Goal: Task Accomplishment & Management: Manage account settings

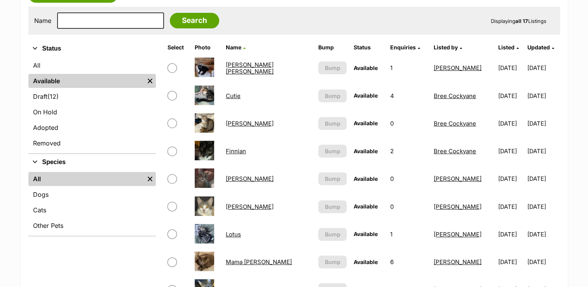
scroll to position [225, 0]
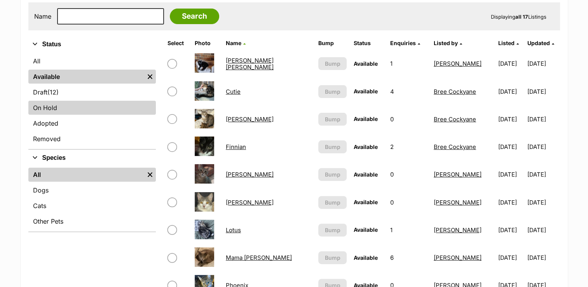
click at [75, 108] on link "On Hold" at bounding box center [91, 108] width 127 height 14
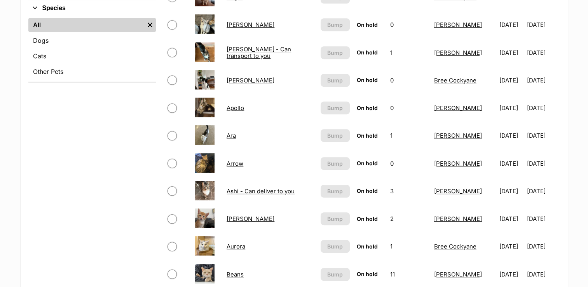
scroll to position [397, 0]
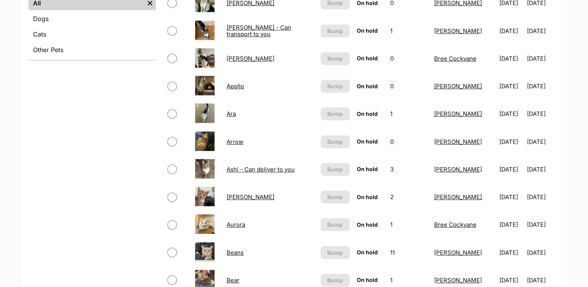
click at [228, 115] on link "Ara" at bounding box center [230, 113] width 9 height 7
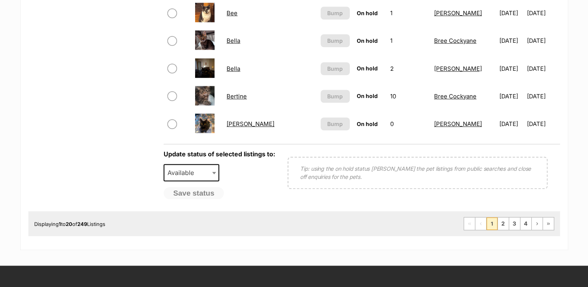
scroll to position [693, 0]
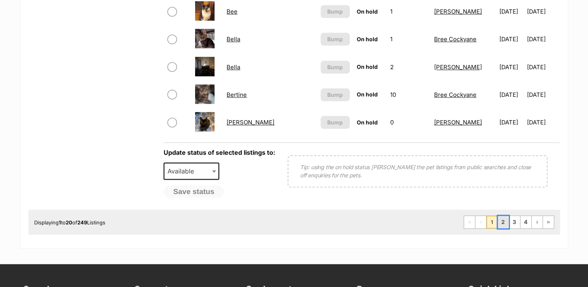
click at [503, 223] on link "2" at bounding box center [503, 222] width 11 height 12
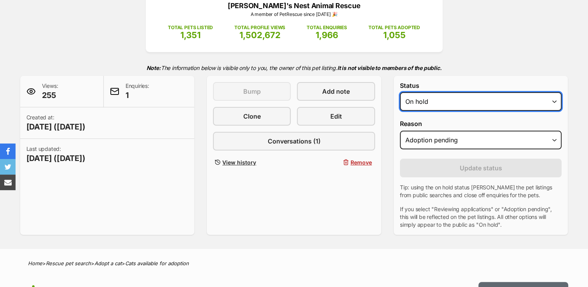
click at [407, 101] on select "Draft - not available as listing has enquires Available On hold Adopted" at bounding box center [481, 101] width 162 height 19
select select "rehomed"
click at [400, 92] on select "Draft - not available as listing has enquires Available On hold Adopted" at bounding box center [481, 101] width 162 height 19
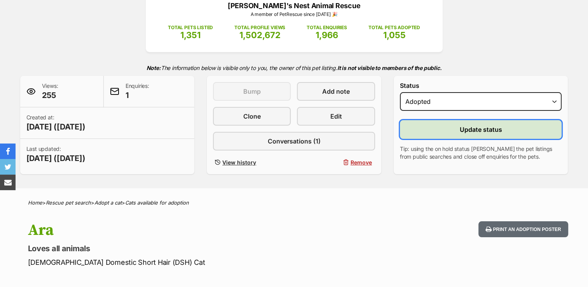
click at [456, 129] on button "Update status" at bounding box center [481, 129] width 162 height 19
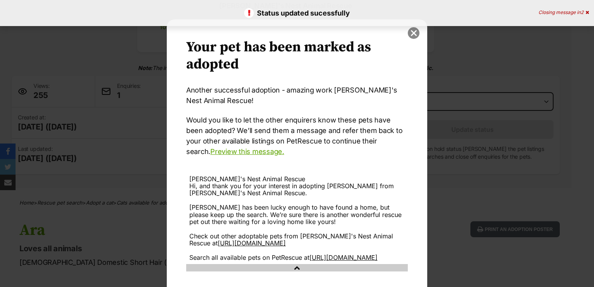
click at [410, 36] on button "close" at bounding box center [413, 33] width 12 height 12
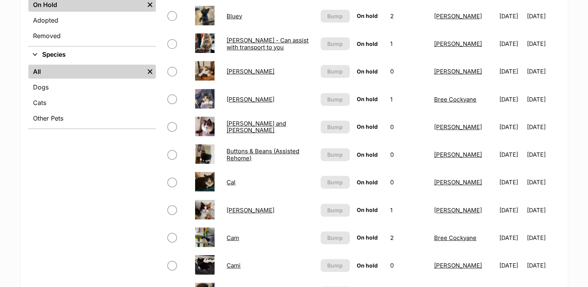
scroll to position [333, 0]
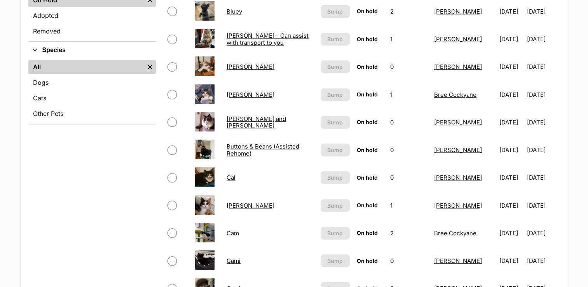
click at [231, 66] on link "Brad" at bounding box center [250, 66] width 48 height 7
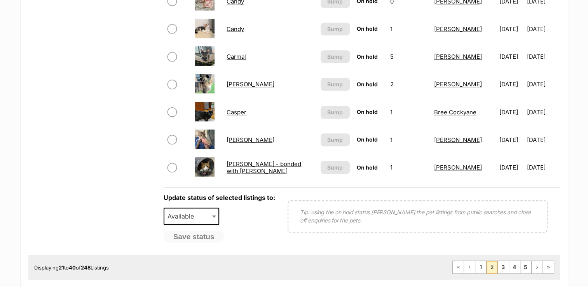
scroll to position [651, 0]
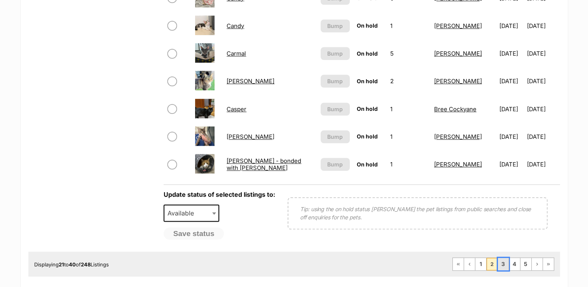
click at [504, 263] on link "3" at bounding box center [503, 264] width 11 height 12
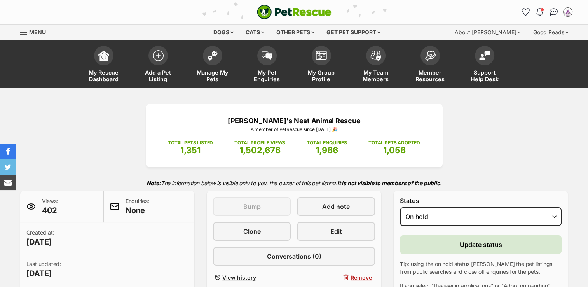
select select "rehomed"
click at [400, 207] on select "Draft Available On hold Adopted" at bounding box center [481, 216] width 162 height 19
click at [466, 247] on span "Update status" at bounding box center [481, 244] width 42 height 9
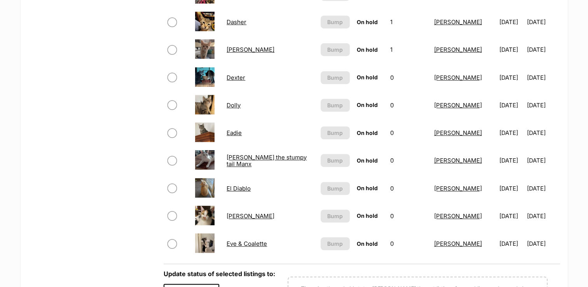
scroll to position [576, 0]
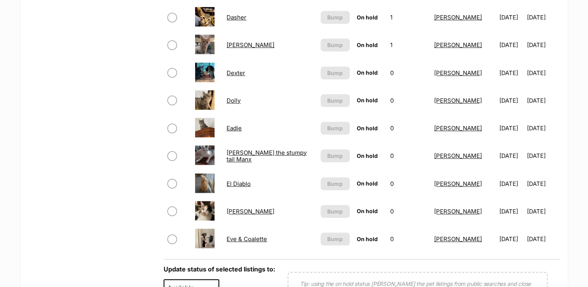
click at [240, 237] on link "Eve & Coalette" at bounding box center [246, 238] width 40 height 7
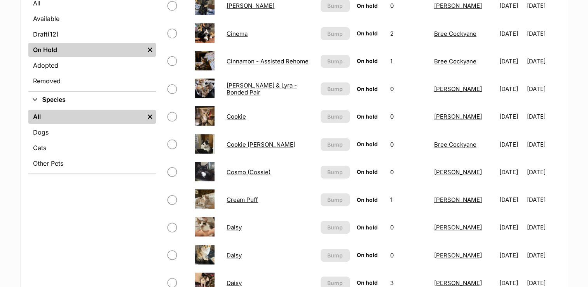
scroll to position [193, 0]
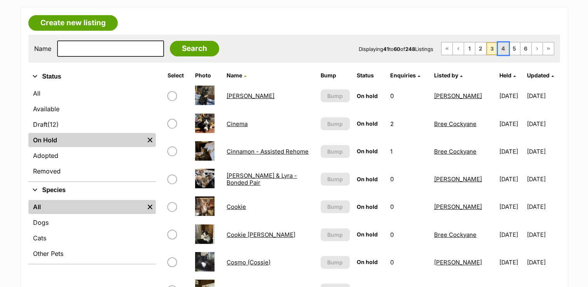
click at [503, 50] on link "4" at bounding box center [503, 48] width 11 height 12
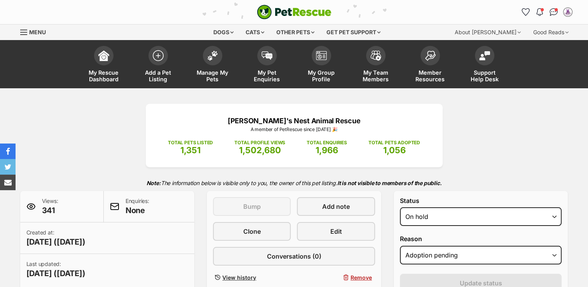
select select "rehomed"
click at [400, 207] on select "Draft Available On hold Adopted" at bounding box center [481, 216] width 162 height 19
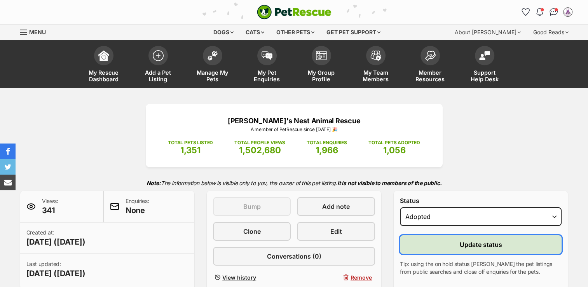
click at [452, 245] on button "Update status" at bounding box center [481, 244] width 162 height 19
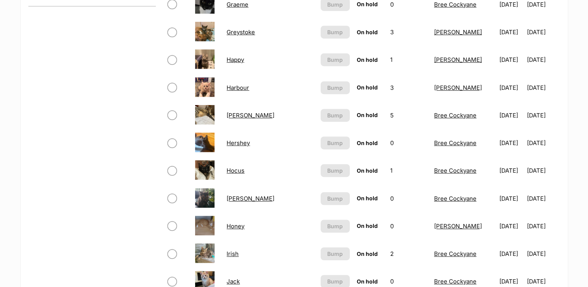
click at [234, 141] on link "Hershey" at bounding box center [237, 142] width 23 height 7
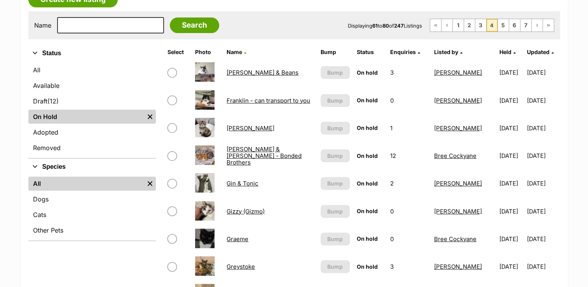
scroll to position [202, 0]
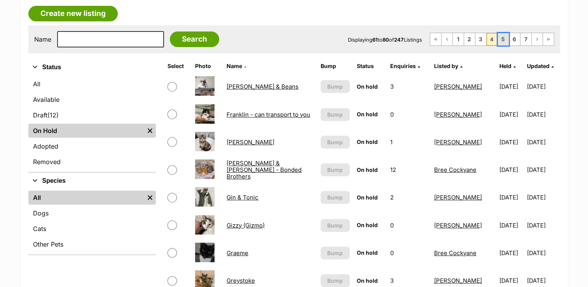
click at [501, 39] on link "5" at bounding box center [503, 39] width 11 height 12
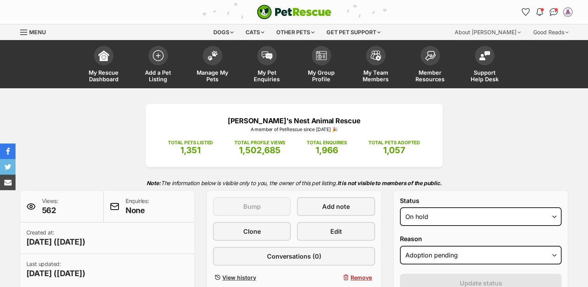
select select "rehomed"
click at [400, 207] on select "Draft Available On hold Adopted" at bounding box center [481, 216] width 162 height 19
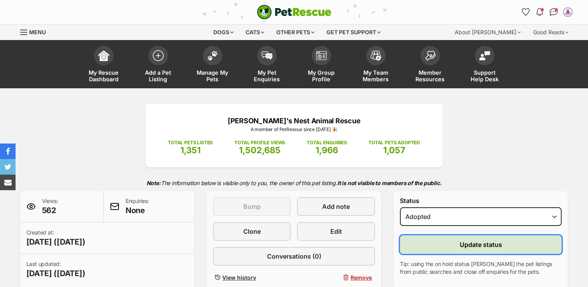
click at [435, 247] on button "Update status" at bounding box center [481, 244] width 162 height 19
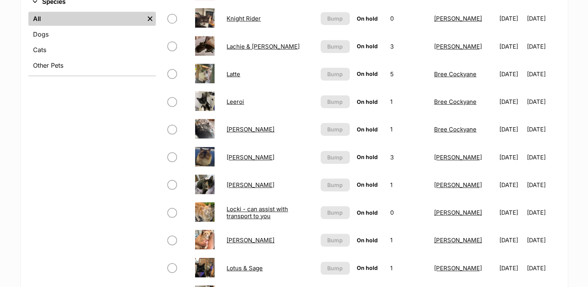
scroll to position [389, 0]
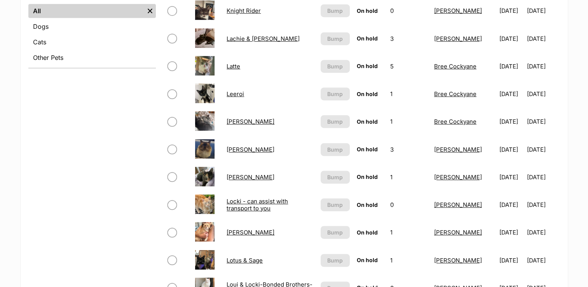
click at [237, 92] on link "Leeroi" at bounding box center [234, 93] width 17 height 7
click at [274, 231] on link "Lord Ludwig Smoochybutt" at bounding box center [250, 231] width 48 height 7
click at [230, 174] on link "Lila" at bounding box center [250, 176] width 48 height 7
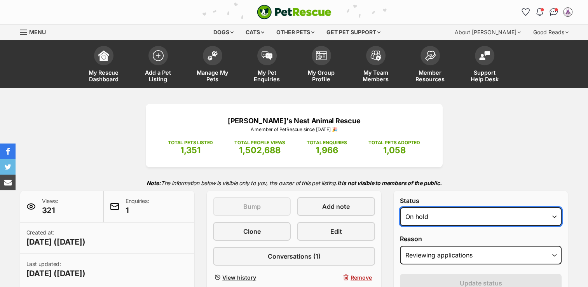
click at [428, 212] on select "Draft - not available as listing has enquires Available On hold Adopted" at bounding box center [481, 216] width 162 height 19
select select "rehomed"
click at [400, 207] on select "Draft - not available as listing has enquires Available On hold Adopted" at bounding box center [481, 216] width 162 height 19
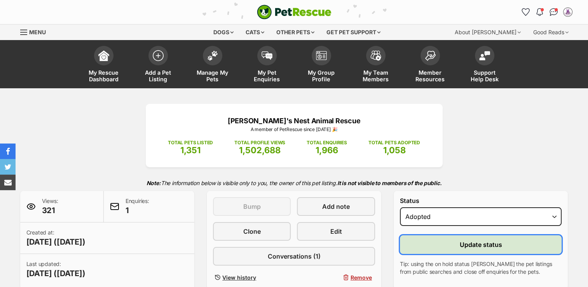
click at [441, 244] on button "Update status" at bounding box center [481, 244] width 162 height 19
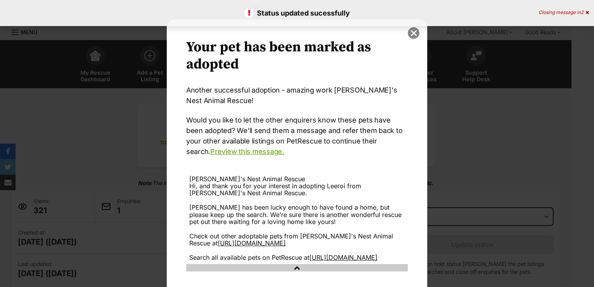
click at [411, 33] on button "close" at bounding box center [413, 33] width 12 height 12
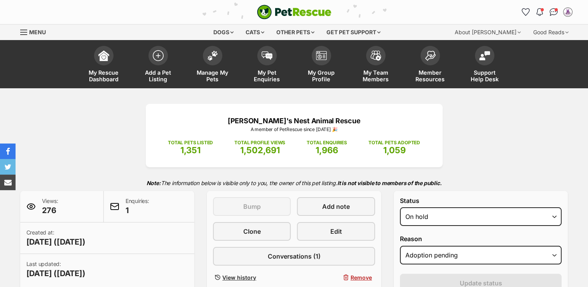
select select "rehomed"
click at [400, 207] on select "Draft - not available as listing has enquires Available On hold Adopted" at bounding box center [481, 216] width 162 height 19
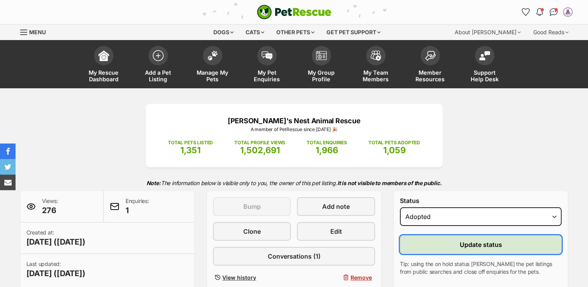
click at [440, 243] on button "Update status" at bounding box center [481, 244] width 162 height 19
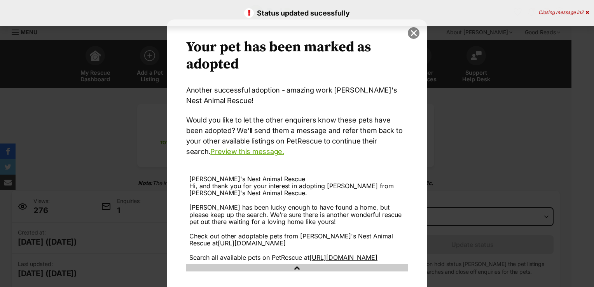
click at [412, 30] on button "close" at bounding box center [413, 33] width 12 height 12
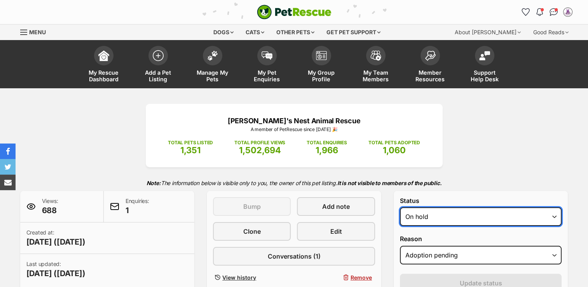
click at [453, 215] on select "Draft - not available as listing has enquires Available On hold Adopted" at bounding box center [481, 216] width 162 height 19
select select "rehomed"
click at [400, 207] on select "Draft - not available as listing has enquires Available On hold Adopted" at bounding box center [481, 216] width 162 height 19
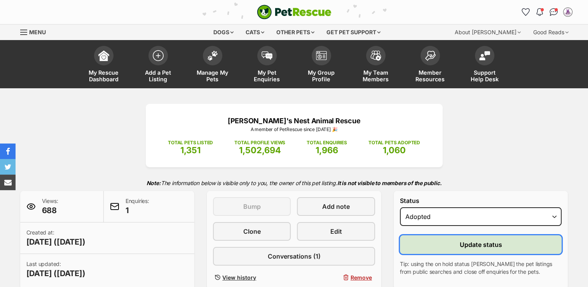
click at [447, 249] on button "Update status" at bounding box center [481, 244] width 162 height 19
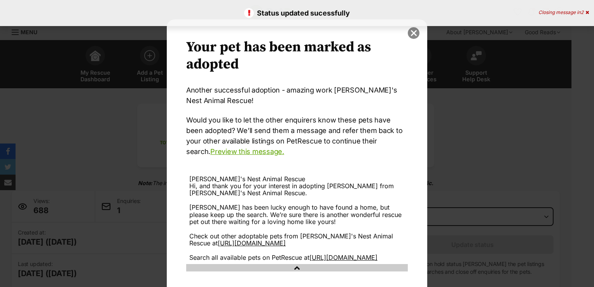
click at [410, 29] on button "close" at bounding box center [413, 33] width 12 height 12
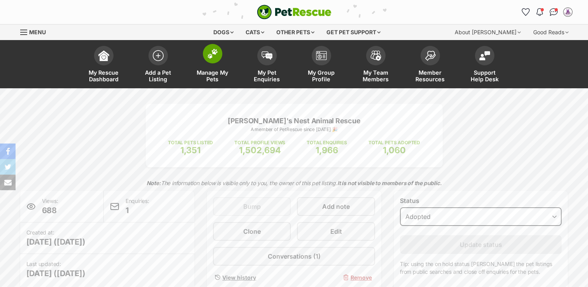
click at [207, 75] on span "Manage My Pets" at bounding box center [212, 75] width 35 height 13
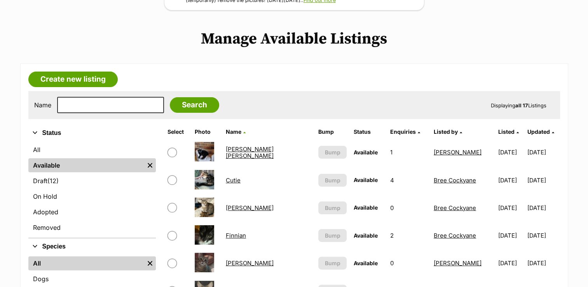
scroll to position [135, 0]
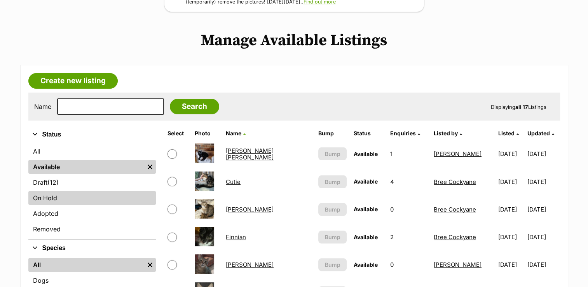
click at [57, 198] on link "On Hold" at bounding box center [91, 198] width 127 height 14
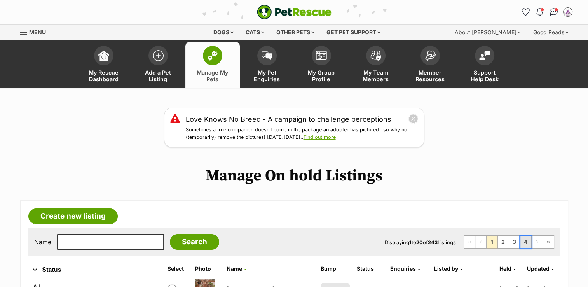
click at [526, 240] on link "4" at bounding box center [525, 241] width 11 height 12
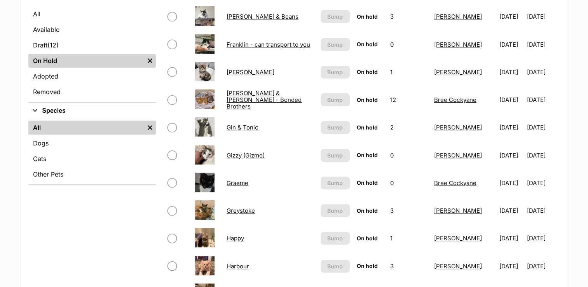
scroll to position [283, 0]
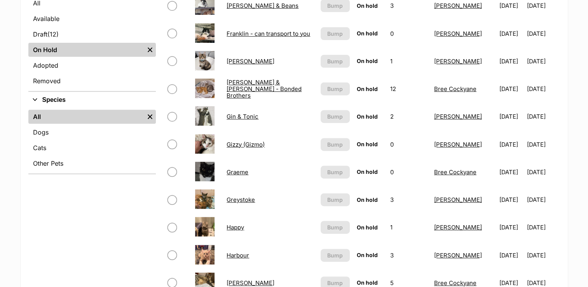
click at [233, 117] on link "Gin & Tonic" at bounding box center [242, 116] width 32 height 7
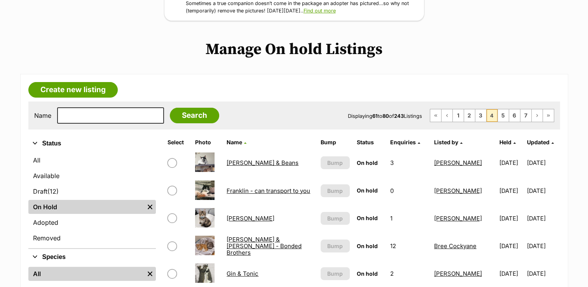
scroll to position [120, 0]
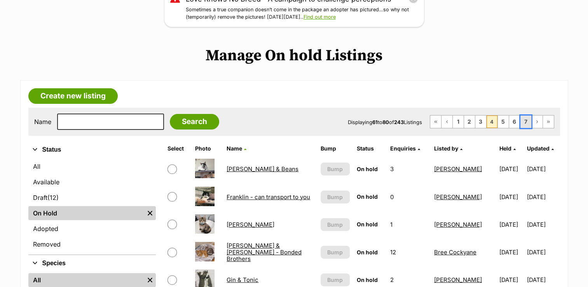
click at [524, 122] on link "7" at bounding box center [525, 121] width 11 height 12
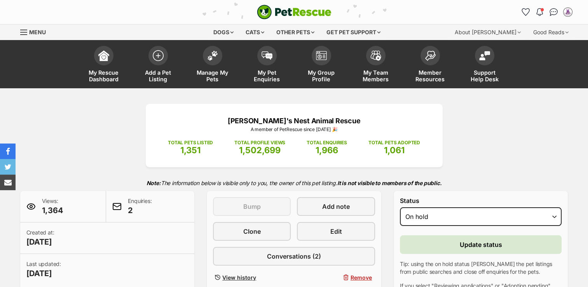
select select "rehomed"
click at [400, 207] on select "Draft - not available as listing has enquires Available On hold Adopted" at bounding box center [481, 216] width 162 height 19
click at [431, 247] on button "Update status" at bounding box center [481, 244] width 162 height 19
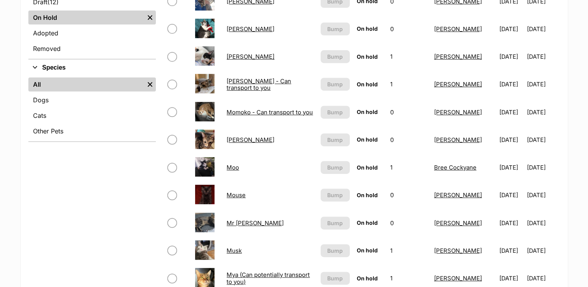
scroll to position [317, 0]
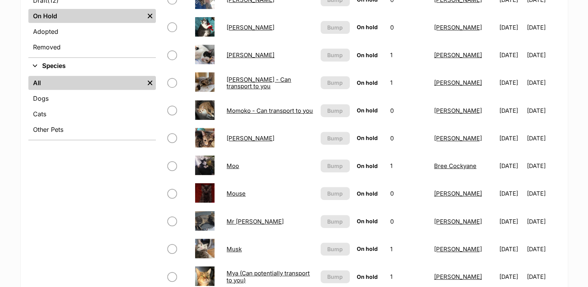
click at [231, 55] on link "Molly" at bounding box center [250, 54] width 48 height 7
click at [238, 192] on link "Mouse" at bounding box center [235, 193] width 19 height 7
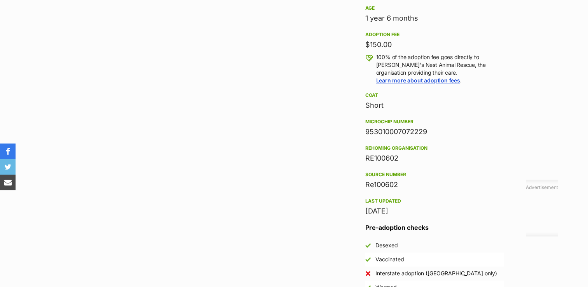
scroll to position [884, 0]
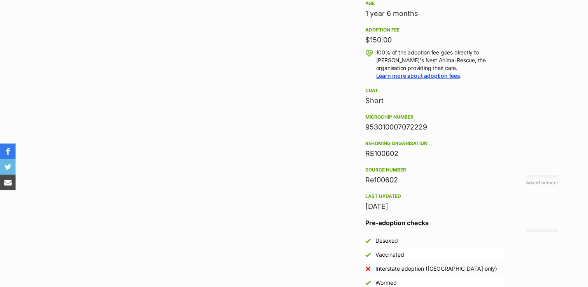
drag, startPoint x: 428, startPoint y: 125, endPoint x: 358, endPoint y: 131, distance: 69.8
click at [358, 131] on aside "Rescue group Robyn's Nest Animal Rescue PetRescue ID 1088133 Location Ballarat,…" at bounding box center [434, 106] width 163 height 366
copy div "953010007072229"
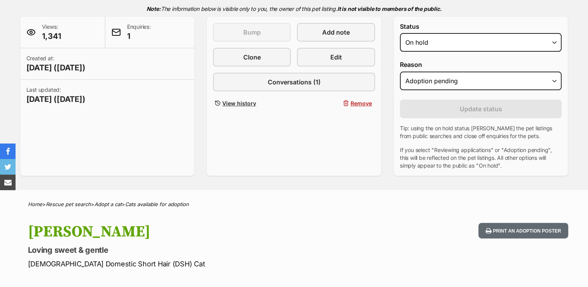
scroll to position [156, 0]
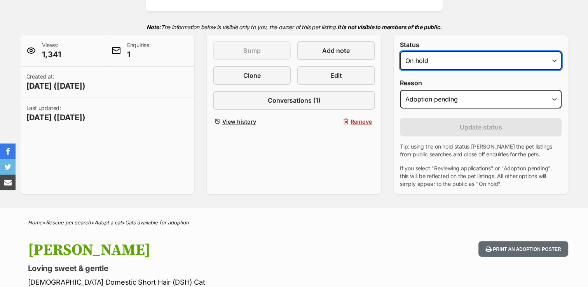
click at [498, 64] on select "Draft - not available as listing has enquires Available On hold Adopted" at bounding box center [481, 60] width 162 height 19
select select "rehomed"
click at [400, 51] on select "Draft - not available as listing has enquires Available On hold Adopted" at bounding box center [481, 60] width 162 height 19
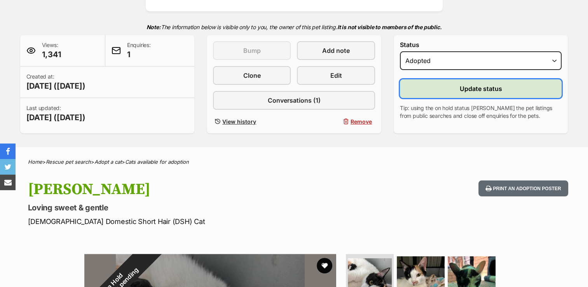
click at [471, 87] on span "Update status" at bounding box center [481, 88] width 42 height 9
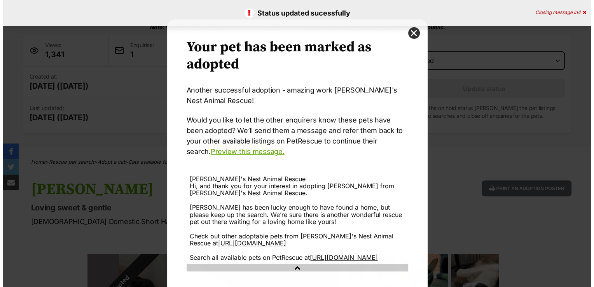
scroll to position [0, 0]
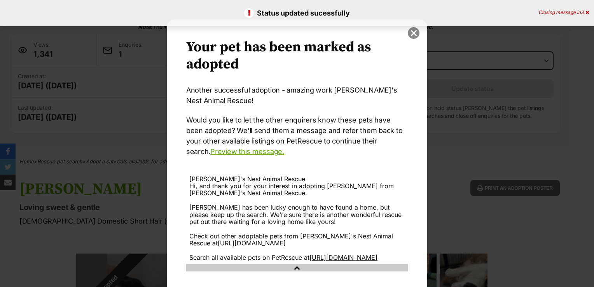
click at [409, 33] on button "close" at bounding box center [413, 33] width 12 height 12
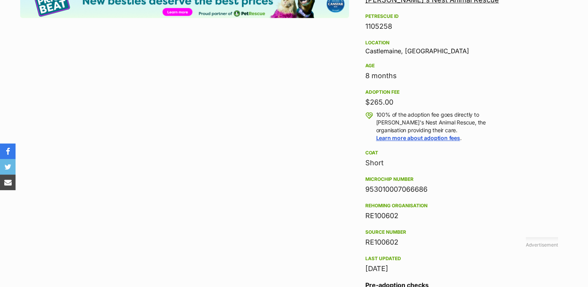
drag, startPoint x: 429, startPoint y: 190, endPoint x: 353, endPoint y: 196, distance: 76.4
click at [353, 196] on aside "Rescue group [PERSON_NAME]'s Nest Animal Rescue PetRescue ID 1105258 Location […" at bounding box center [434, 168] width 163 height 366
drag, startPoint x: 401, startPoint y: 187, endPoint x: 433, endPoint y: 189, distance: 32.3
click at [433, 189] on div "953010007066686" at bounding box center [434, 189] width 138 height 11
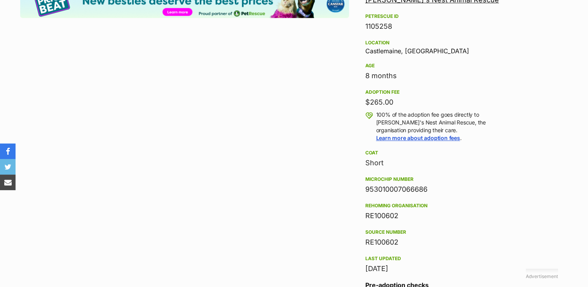
click at [432, 189] on div "953010007066686" at bounding box center [434, 189] width 138 height 11
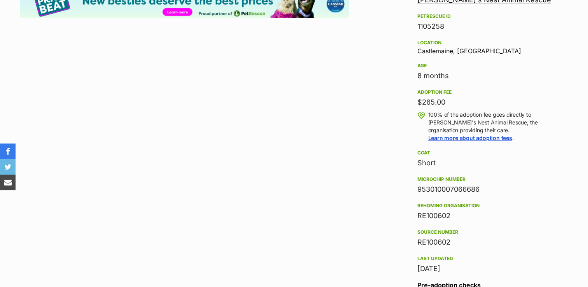
drag, startPoint x: 479, startPoint y: 190, endPoint x: 414, endPoint y: 190, distance: 64.5
click at [414, 190] on aside "Rescue group Robyn's Nest Animal Rescue PetRescue ID 1105258 Location Castlemai…" at bounding box center [486, 168] width 163 height 366
copy div "953010007066686"
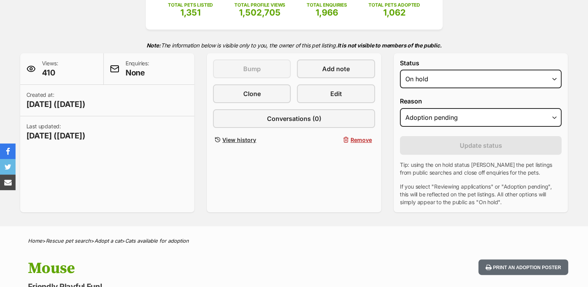
scroll to position [103, 0]
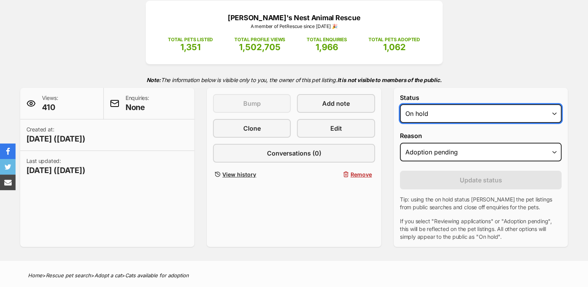
click at [483, 113] on select "Draft Available On hold Adopted" at bounding box center [481, 113] width 162 height 19
select select "rehomed"
click at [400, 104] on select "Draft Available On hold Adopted" at bounding box center [481, 113] width 162 height 19
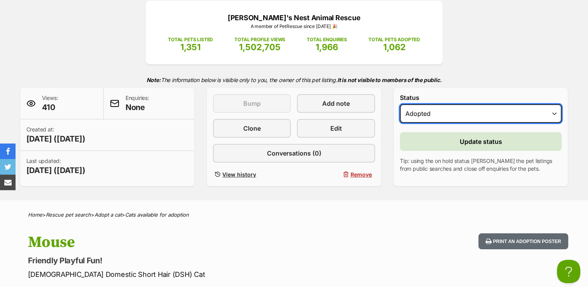
scroll to position [0, 0]
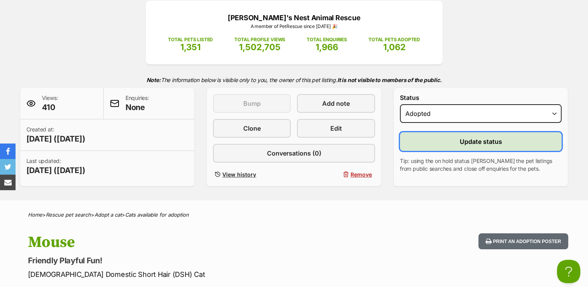
click at [442, 142] on button "Update status" at bounding box center [481, 141] width 162 height 19
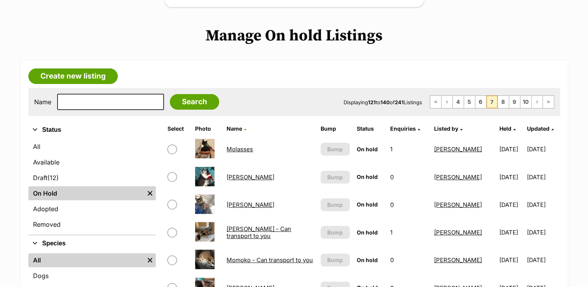
scroll to position [124, 0]
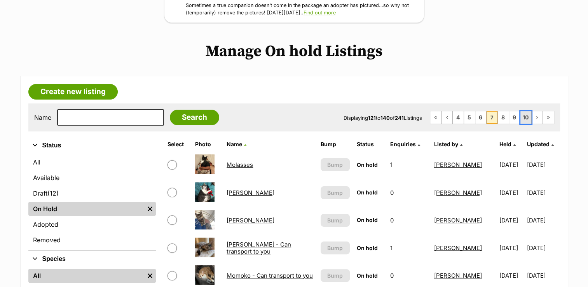
click at [523, 117] on link "10" at bounding box center [525, 117] width 11 height 12
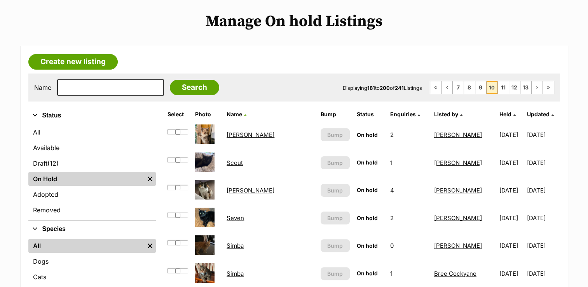
scroll to position [157, 0]
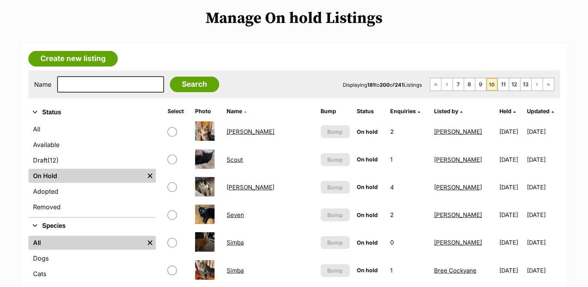
click at [230, 158] on link "Scout" at bounding box center [234, 159] width 16 height 7
click at [235, 215] on link "Seven" at bounding box center [234, 214] width 17 height 7
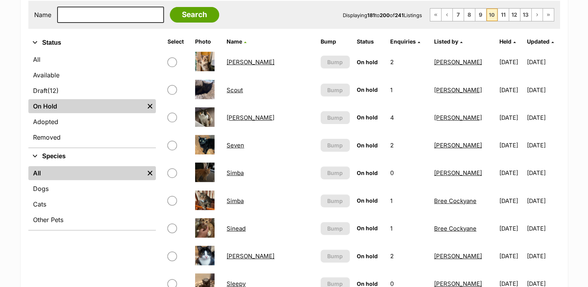
scroll to position [230, 0]
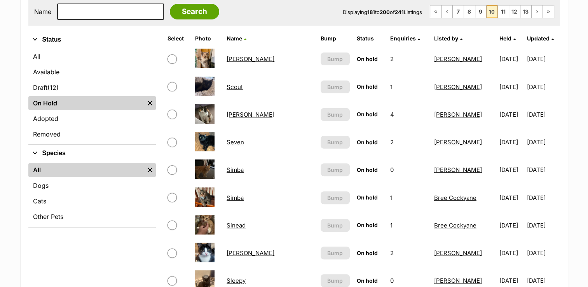
click at [232, 225] on link "Sinead" at bounding box center [235, 224] width 19 height 7
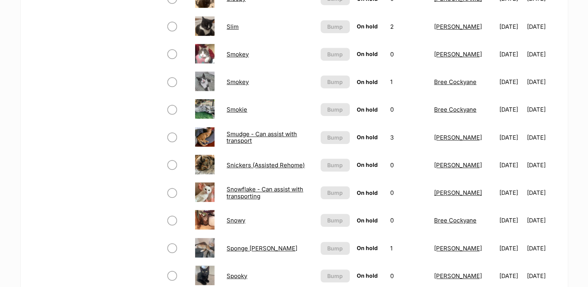
scroll to position [543, 0]
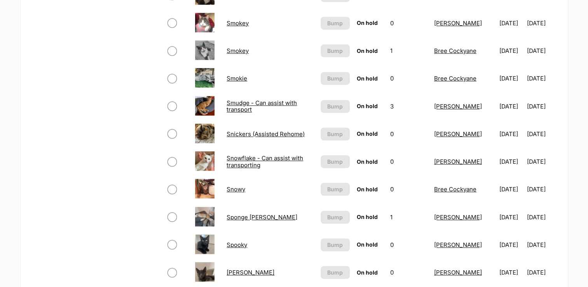
click at [233, 271] on link "Stanley" at bounding box center [250, 271] width 48 height 7
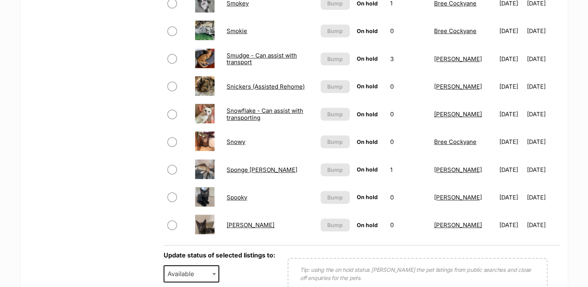
scroll to position [596, 0]
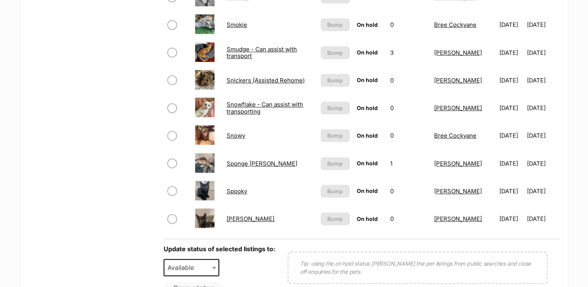
click at [232, 138] on link "Snowy" at bounding box center [235, 135] width 19 height 7
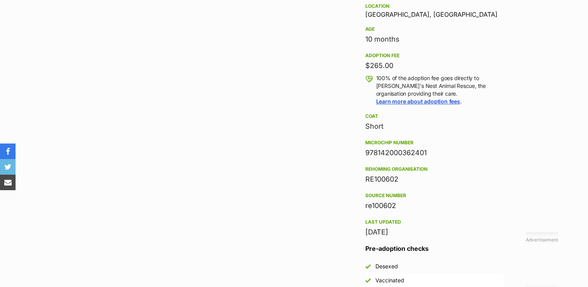
drag, startPoint x: 433, startPoint y: 152, endPoint x: 364, endPoint y: 157, distance: 69.7
click at [364, 157] on aside "Rescue group Robyn's Nest Animal Rescue PetRescue ID 1101143 Location Ballarat,…" at bounding box center [434, 132] width 163 height 366
copy div "978142000362401"
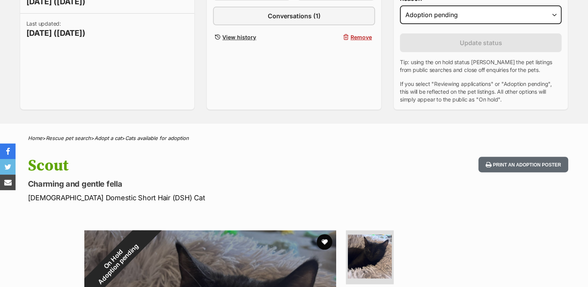
scroll to position [160, 0]
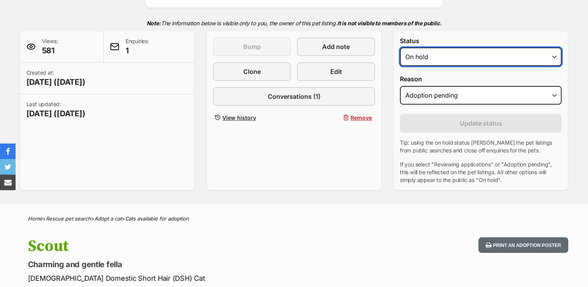
click at [470, 56] on select "Draft - not available as listing has enquires Available On hold Adopted" at bounding box center [481, 56] width 162 height 19
select select "rehomed"
click at [400, 47] on select "Draft - not available as listing has enquires Available On hold Adopted" at bounding box center [481, 56] width 162 height 19
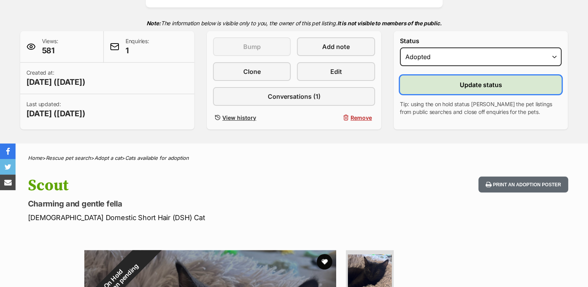
click at [457, 85] on button "Update status" at bounding box center [481, 84] width 162 height 19
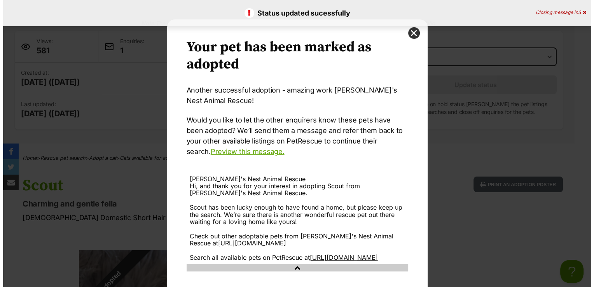
scroll to position [0, 0]
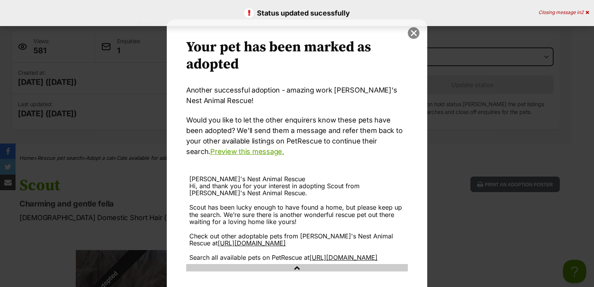
click at [411, 34] on button "close" at bounding box center [413, 33] width 12 height 12
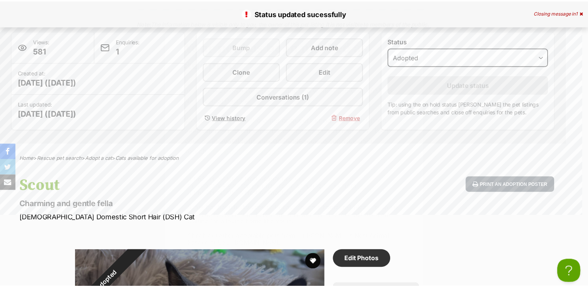
scroll to position [160, 0]
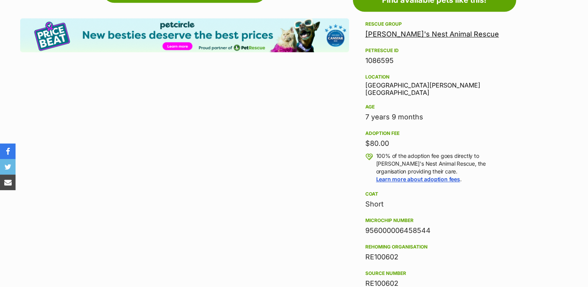
scroll to position [796, 0]
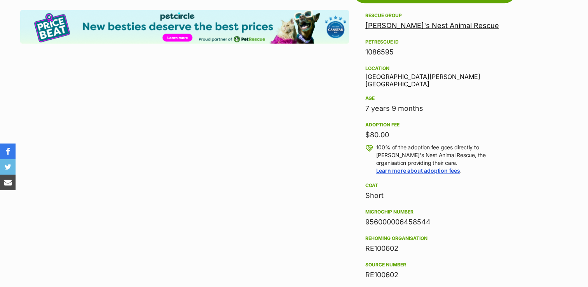
drag, startPoint x: 435, startPoint y: 215, endPoint x: 350, endPoint y: 212, distance: 84.7
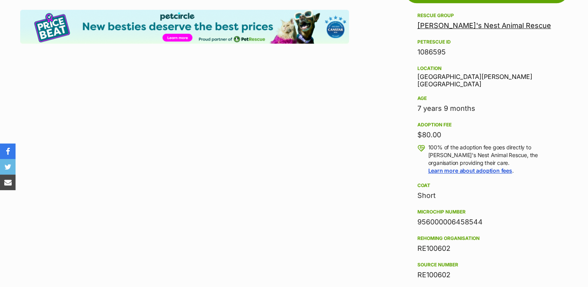
copy div "956000006458544"
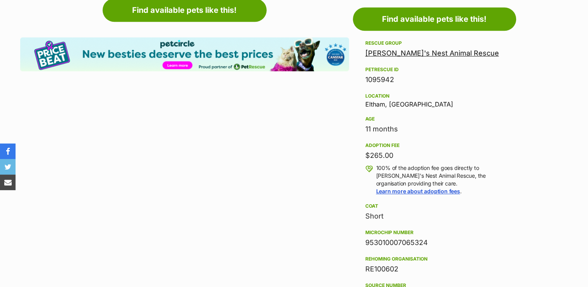
scroll to position [840, 0]
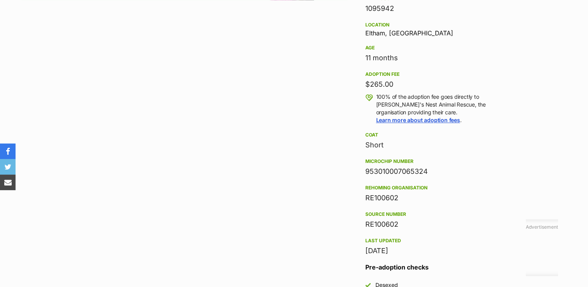
drag, startPoint x: 429, startPoint y: 170, endPoint x: 362, endPoint y: 176, distance: 67.5
click at [362, 176] on aside "Rescue group [PERSON_NAME]'s Nest Animal Rescue PetRescue ID 1095942 Location […" at bounding box center [434, 150] width 163 height 366
copy div "953010007065324"
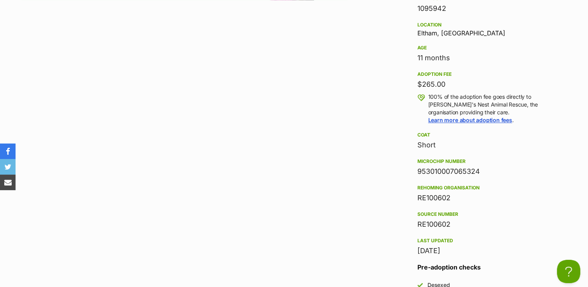
scroll to position [0, 0]
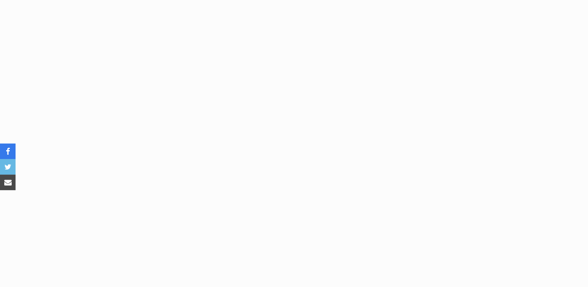
drag, startPoint x: 437, startPoint y: 124, endPoint x: 360, endPoint y: 125, distance: 76.5
copy div "953010007048942"
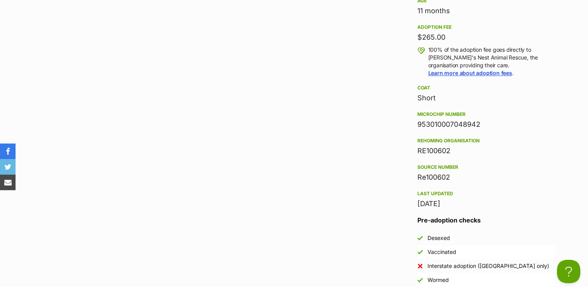
copy div "953010007048942"
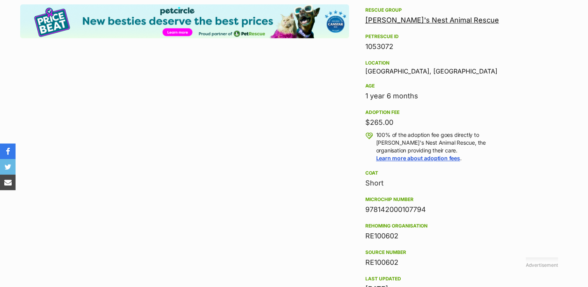
scroll to position [917, 0]
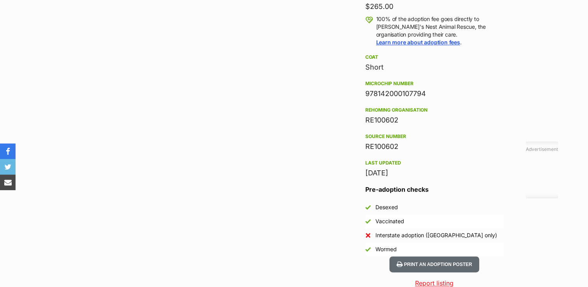
drag, startPoint x: 433, startPoint y: 92, endPoint x: 365, endPoint y: 99, distance: 68.4
click at [365, 99] on div "Rescue group Robyn's Nest Animal Rescue PetRescue ID 1053072 Location Meadow He…" at bounding box center [434, 34] width 138 height 288
copy div "978142000107794"
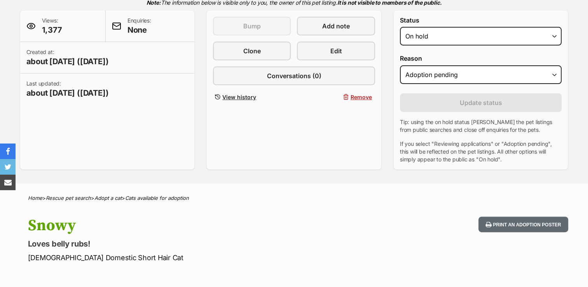
scroll to position [157, 0]
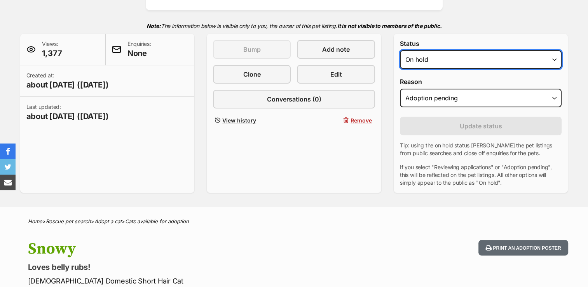
click at [484, 61] on select "Draft Available On hold Adopted" at bounding box center [481, 59] width 162 height 19
select select "rehomed"
click at [400, 50] on select "Draft Available On hold Adopted" at bounding box center [481, 59] width 162 height 19
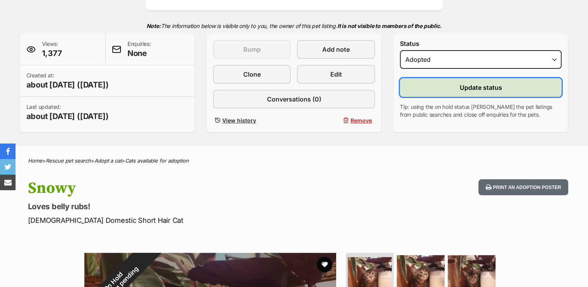
click at [467, 89] on span "Update status" at bounding box center [481, 87] width 42 height 9
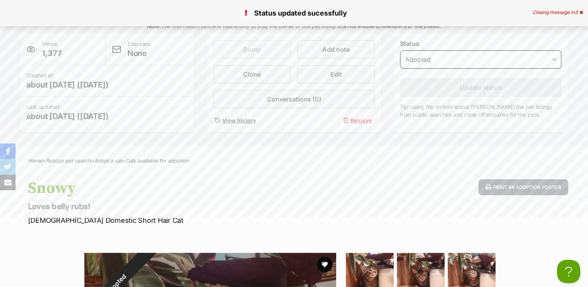
scroll to position [0, 0]
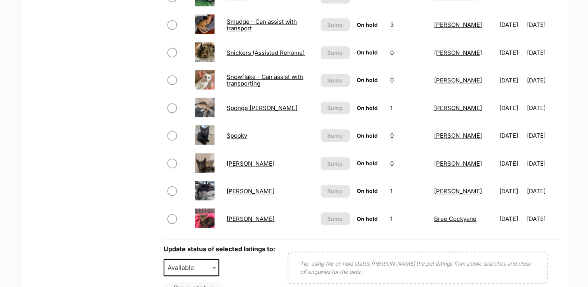
click at [253, 108] on link "Sponge [PERSON_NAME]" at bounding box center [261, 107] width 71 height 7
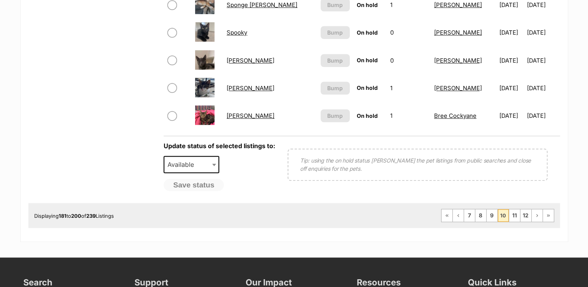
scroll to position [705, 0]
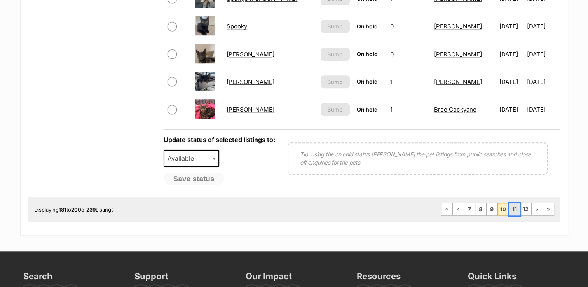
click at [515, 208] on link "11" at bounding box center [514, 209] width 11 height 12
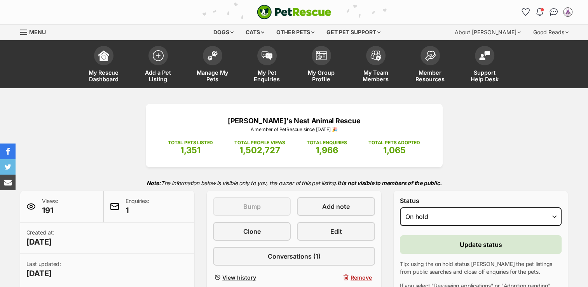
select select "rehomed"
click at [400, 207] on select "Draft - not available as listing has enquires Available On hold Adopted" at bounding box center [481, 216] width 162 height 19
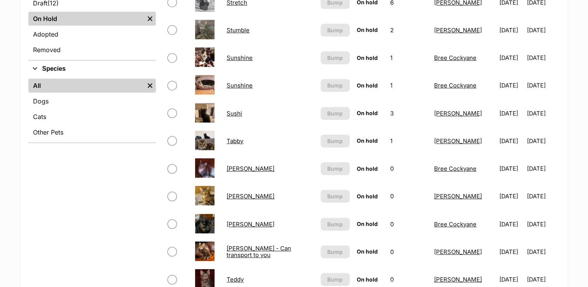
scroll to position [319, 0]
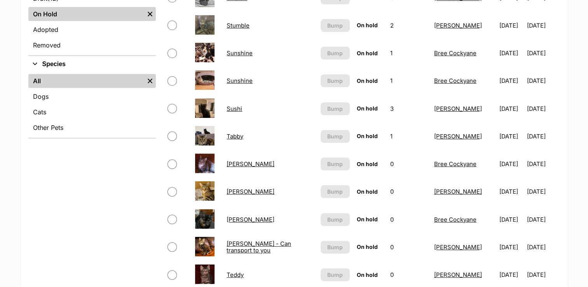
click at [242, 218] on link "[PERSON_NAME]" at bounding box center [250, 219] width 48 height 7
click at [232, 108] on link "Sushi" at bounding box center [234, 108] width 16 height 7
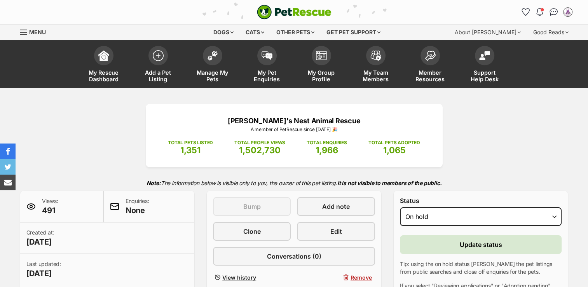
select select "rehomed"
click at [400, 207] on select "Draft Available On hold Adopted" at bounding box center [481, 216] width 162 height 19
click at [426, 244] on button "Update status" at bounding box center [481, 244] width 162 height 19
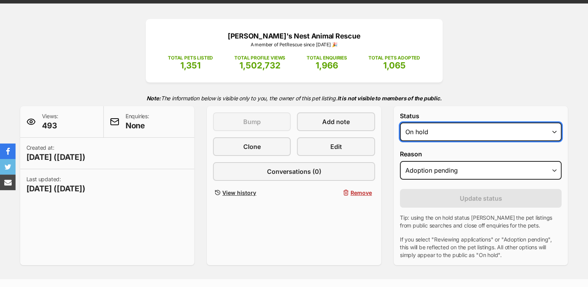
click at [454, 134] on select "Draft Available On hold Adopted" at bounding box center [481, 131] width 162 height 19
select select "rehomed"
click at [400, 122] on select "Draft Available On hold Adopted" at bounding box center [481, 131] width 162 height 19
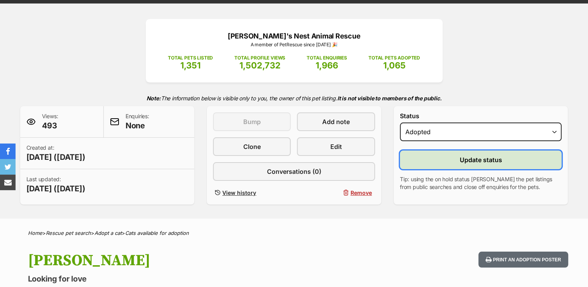
click at [442, 163] on button "Update status" at bounding box center [481, 159] width 162 height 19
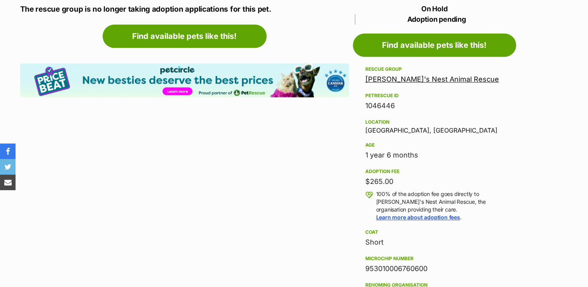
scroll to position [848, 0]
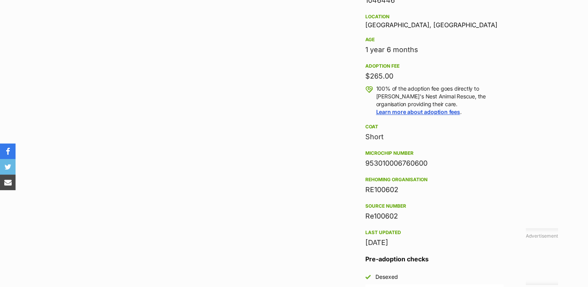
drag, startPoint x: 434, startPoint y: 162, endPoint x: 358, endPoint y: 166, distance: 76.6
click at [358, 166] on aside "Rescue group [PERSON_NAME]'s Nest Animal Rescue PetRescue ID 1046446 Location […" at bounding box center [434, 159] width 163 height 400
copy div "953010006760600"
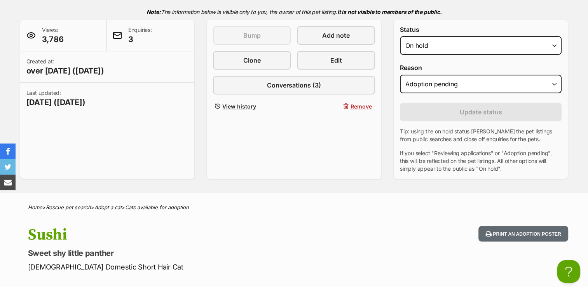
scroll to position [159, 0]
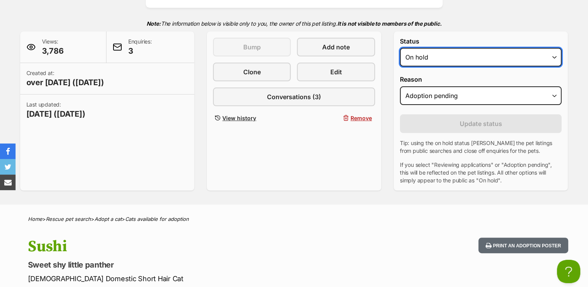
click at [512, 54] on select "Draft - not available as listing has enquires Available On hold Adopted" at bounding box center [481, 57] width 162 height 19
select select "rehomed"
click at [400, 48] on select "Draft - not available as listing has enquires Available On hold Adopted" at bounding box center [481, 57] width 162 height 19
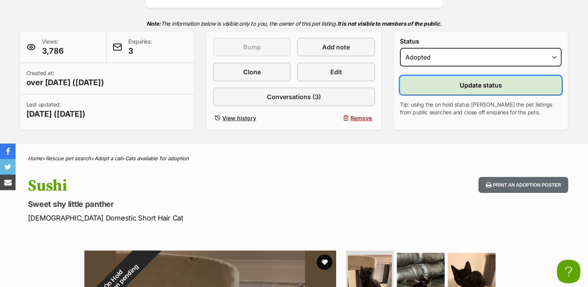
click at [463, 88] on span "Update status" at bounding box center [481, 84] width 42 height 9
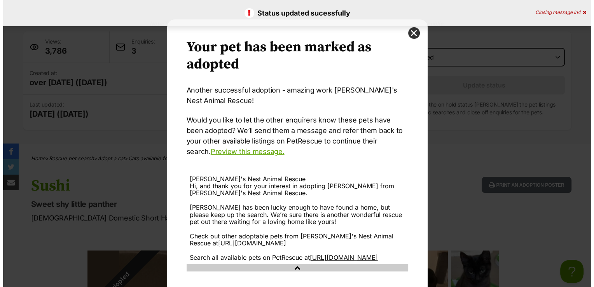
scroll to position [0, 0]
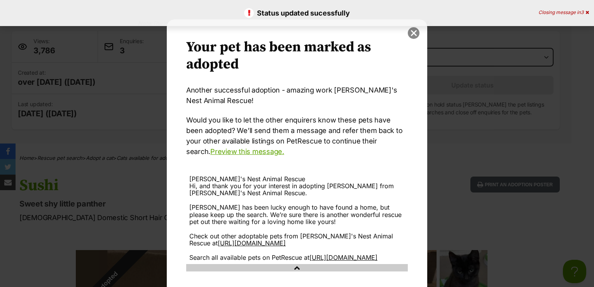
click at [411, 34] on button "close" at bounding box center [413, 33] width 12 height 12
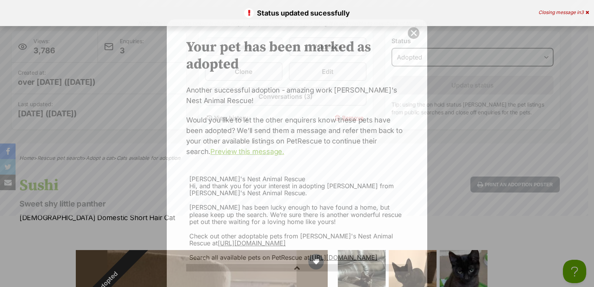
click at [411, 34] on button "close" at bounding box center [413, 33] width 12 height 12
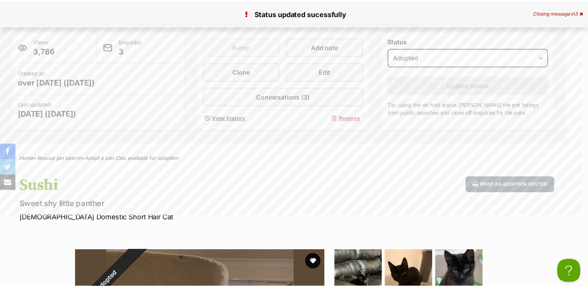
scroll to position [159, 0]
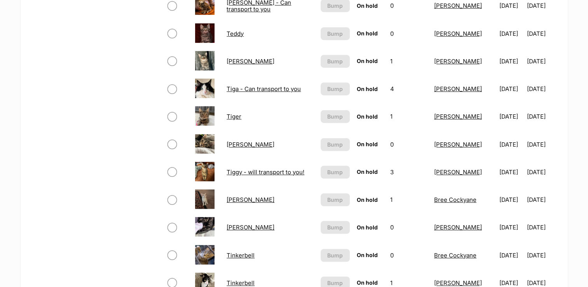
scroll to position [514, 0]
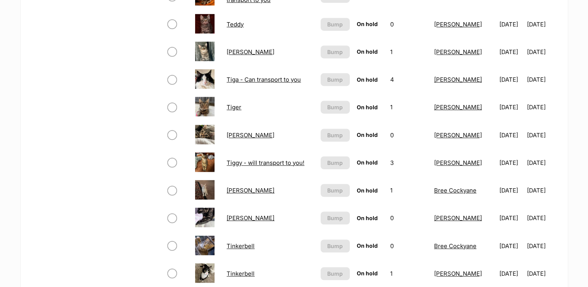
click at [231, 217] on link "[PERSON_NAME]" at bounding box center [250, 217] width 48 height 7
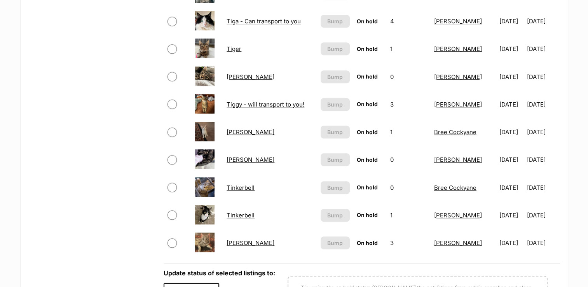
scroll to position [613, 0]
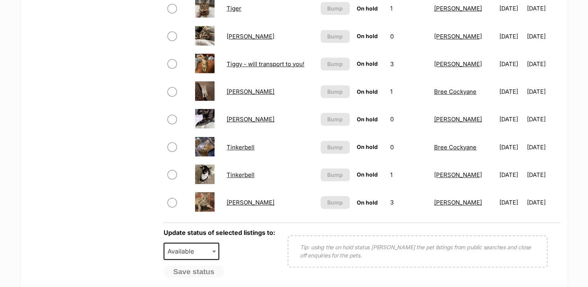
click at [233, 202] on link "[PERSON_NAME]" at bounding box center [250, 201] width 48 height 7
click at [280, 61] on link "Tiggy - will transport to you!" at bounding box center [265, 63] width 78 height 7
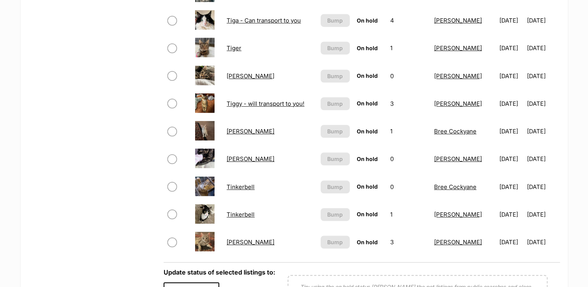
scroll to position [557, 0]
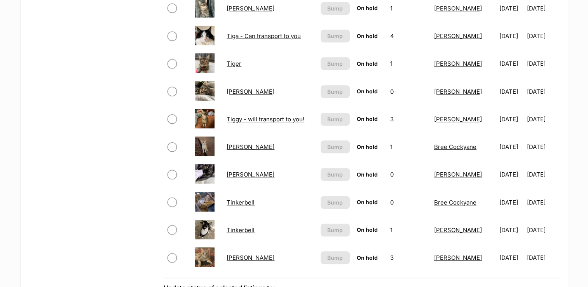
click at [233, 62] on link "Tiger" at bounding box center [233, 63] width 15 height 7
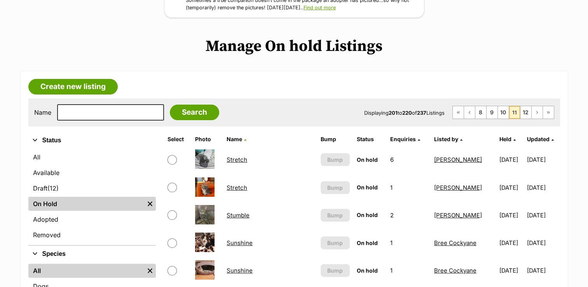
scroll to position [100, 0]
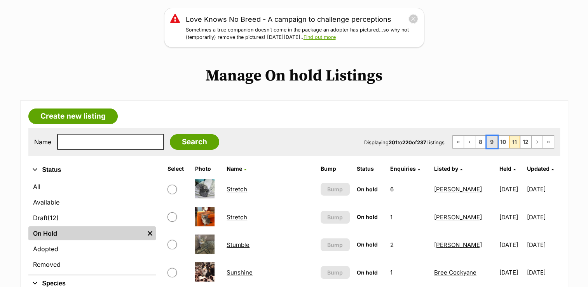
click at [488, 141] on link "9" at bounding box center [491, 142] width 11 height 12
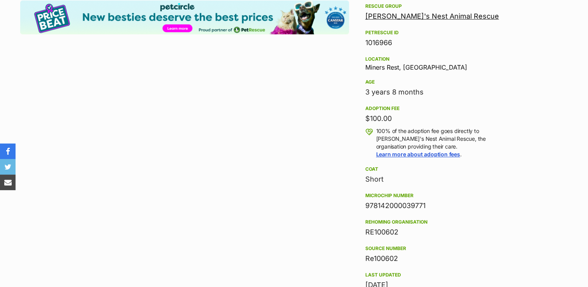
scroll to position [870, 0]
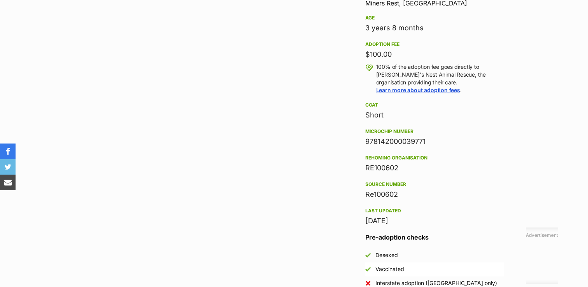
drag, startPoint x: 430, startPoint y: 139, endPoint x: 357, endPoint y: 149, distance: 74.1
click at [357, 149] on aside "Rescue group [PERSON_NAME]'s Nest Animal Rescue PetRescue ID 1016966 Location M…" at bounding box center [434, 158] width 163 height 442
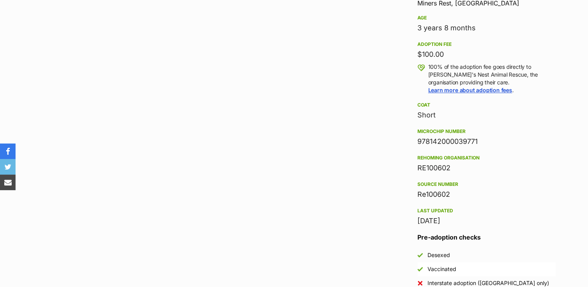
scroll to position [0, 0]
click at [464, 142] on div "978142000039771" at bounding box center [486, 141] width 138 height 11
drag, startPoint x: 479, startPoint y: 142, endPoint x: 412, endPoint y: 147, distance: 67.0
click at [412, 147] on aside "Rescue group [PERSON_NAME]'s Nest Animal Rescue PetRescue ID 1016966 Location M…" at bounding box center [486, 158] width 163 height 442
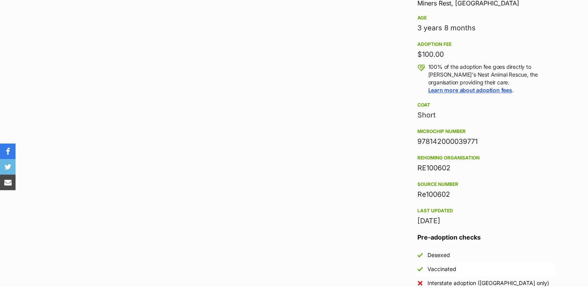
copy div "978142000039771"
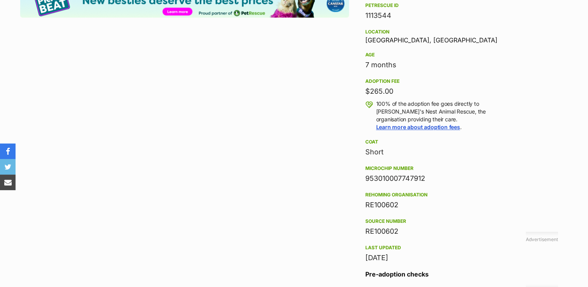
scroll to position [831, 0]
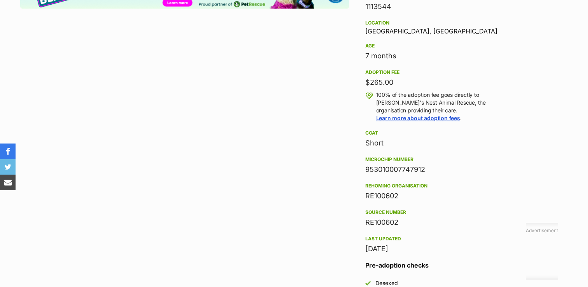
drag, startPoint x: 432, startPoint y: 169, endPoint x: 354, endPoint y: 174, distance: 77.8
click at [354, 174] on aside "Rescue group Robyn's Nest Animal Rescue PetRescue ID 1113544 Location Ballarat …" at bounding box center [434, 148] width 163 height 366
copy div "953010007747912"
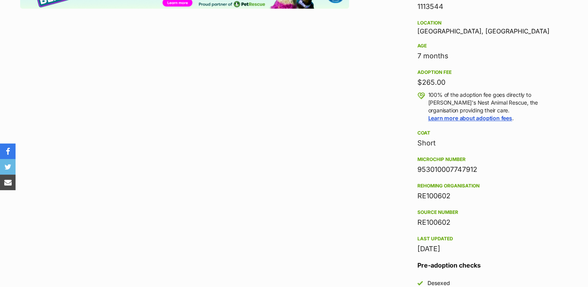
scroll to position [0, 0]
copy div "953010007747912"
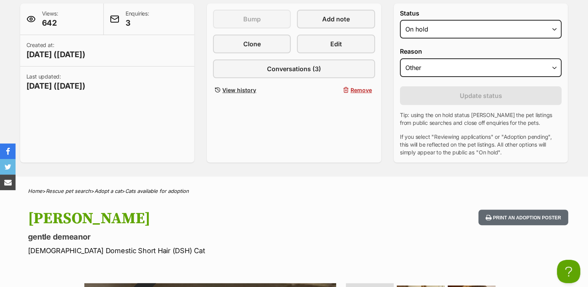
scroll to position [131, 0]
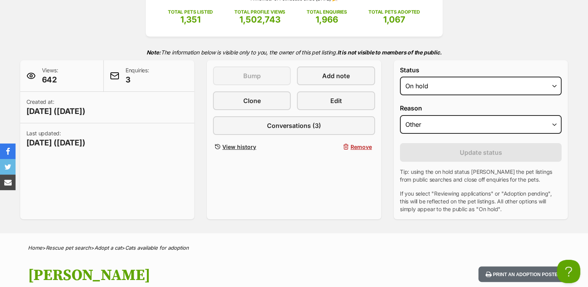
click at [576, 56] on div "Robyn's Nest Animal Rescue A member of PetRescue since 2013 🎉 TOTAL PETS LISTED…" at bounding box center [294, 95] width 571 height 245
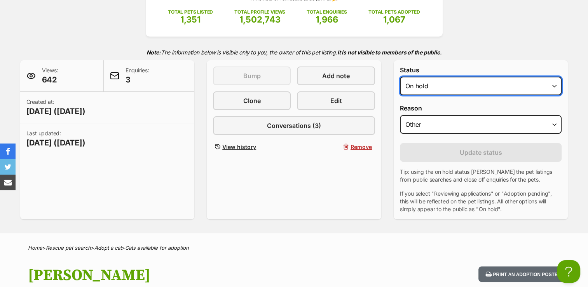
click at [470, 86] on select "Draft - not available as listing has enquires Available On hold Adopted" at bounding box center [481, 86] width 162 height 19
select select "rehomed"
click at [400, 77] on select "Draft - not available as listing has enquires Available On hold Adopted" at bounding box center [481, 86] width 162 height 19
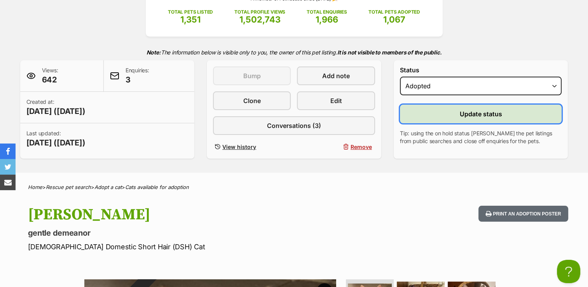
click at [444, 118] on button "Update status" at bounding box center [481, 113] width 162 height 19
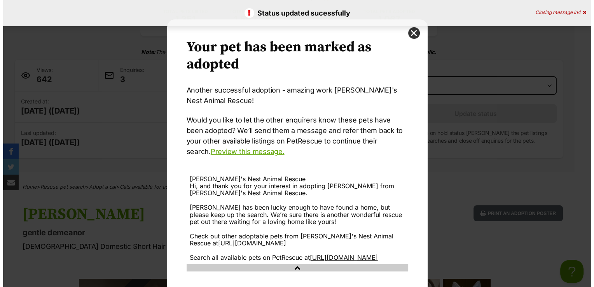
scroll to position [0, 0]
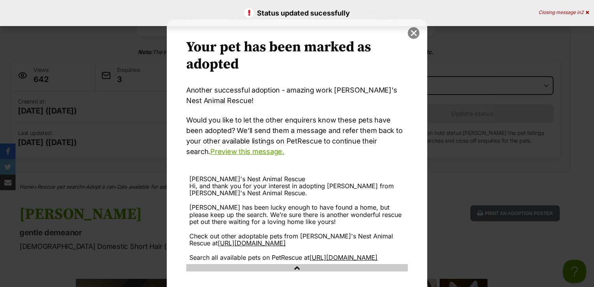
click at [411, 34] on button "close" at bounding box center [413, 33] width 12 height 12
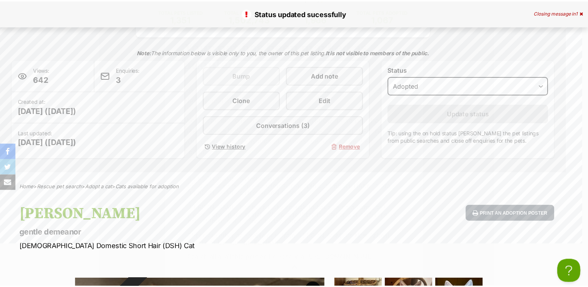
scroll to position [131, 0]
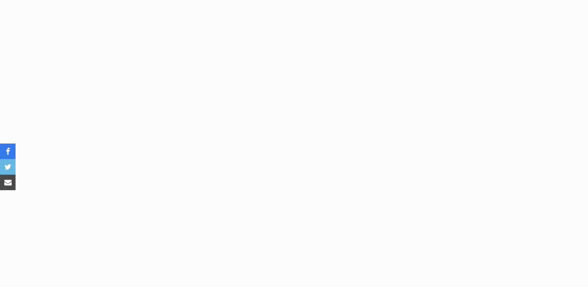
drag, startPoint x: 587, startPoint y: 92, endPoint x: 584, endPoint y: 54, distance: 38.6
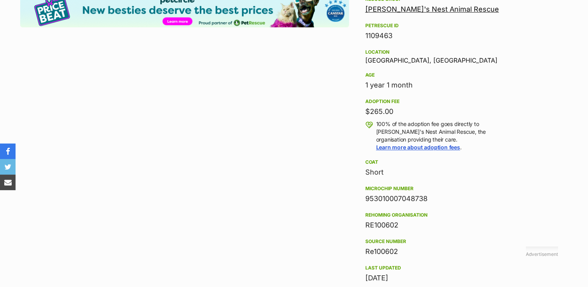
scroll to position [846, 0]
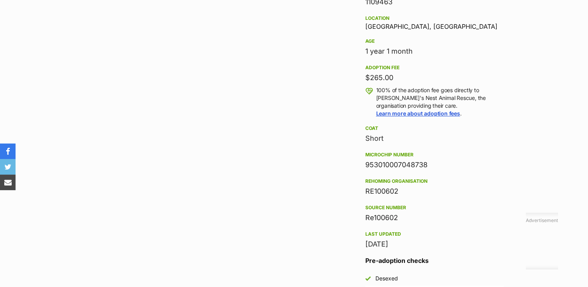
drag, startPoint x: 429, startPoint y: 164, endPoint x: 357, endPoint y: 167, distance: 72.7
click at [357, 167] on aside "Rescue group [PERSON_NAME]'s Nest Animal Rescue PetRescue ID 1109463 Location […" at bounding box center [434, 144] width 163 height 366
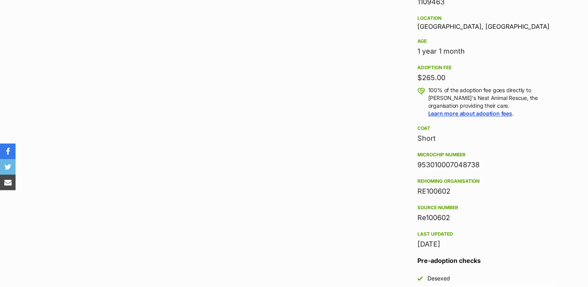
copy div "953010007048738"
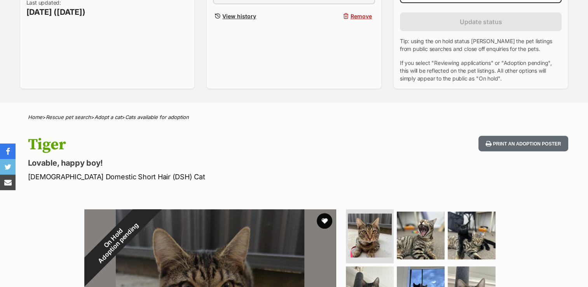
scroll to position [148, 0]
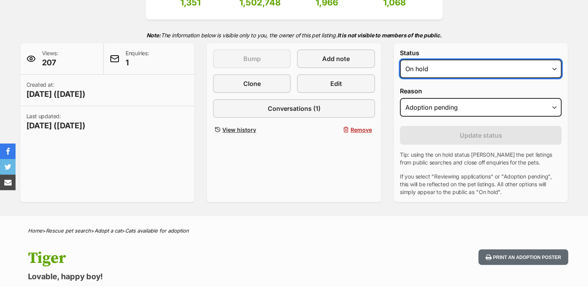
click at [490, 64] on select "Draft - not available as listing has enquires Available On hold Adopted" at bounding box center [481, 68] width 162 height 19
select select "rehomed"
click at [400, 59] on select "Draft - not available as listing has enquires Available On hold Adopted" at bounding box center [481, 68] width 162 height 19
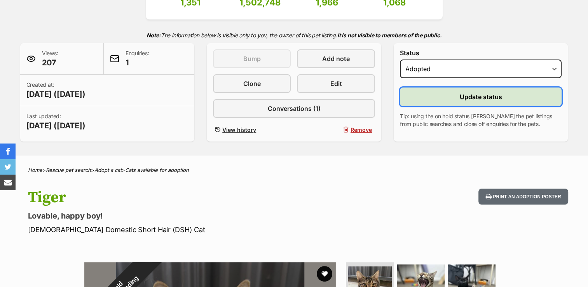
click at [449, 98] on button "Update status" at bounding box center [481, 96] width 162 height 19
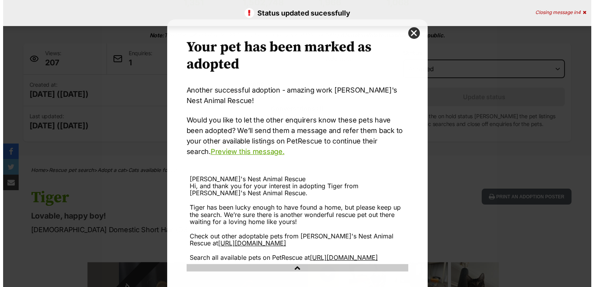
scroll to position [0, 0]
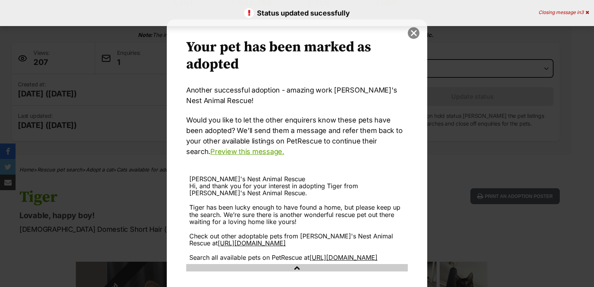
click at [411, 33] on button "close" at bounding box center [413, 33] width 12 height 12
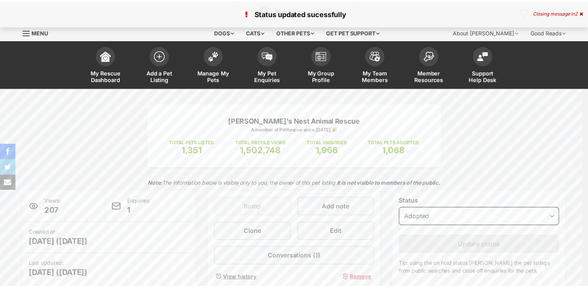
scroll to position [148, 0]
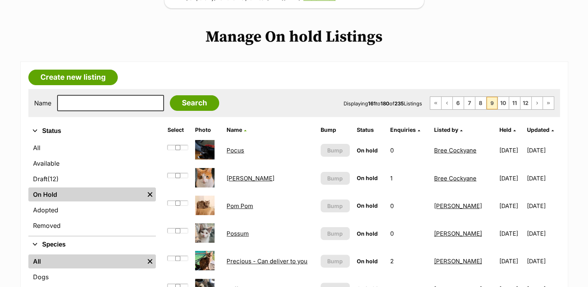
scroll to position [260, 0]
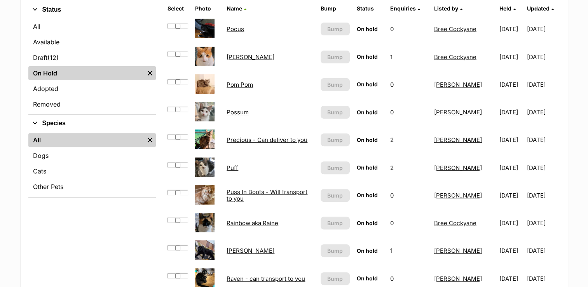
click at [228, 83] on link "Pom Pom" at bounding box center [239, 84] width 26 height 7
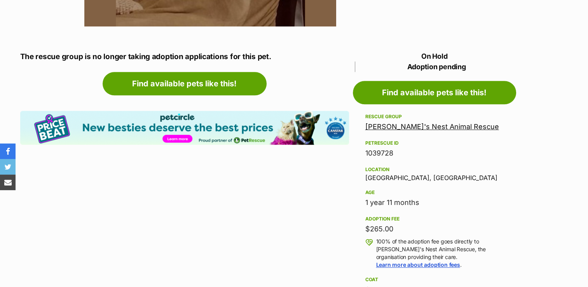
scroll to position [811, 0]
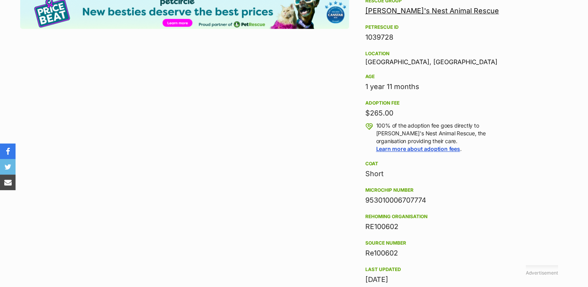
drag, startPoint x: 433, startPoint y: 198, endPoint x: 359, endPoint y: 205, distance: 74.8
click at [359, 205] on aside "Rescue group Robyn's Nest Animal Rescue PetRescue ID 1039728 Location Ballarat,…" at bounding box center [434, 196] width 163 height 400
copy div "953010006707774"
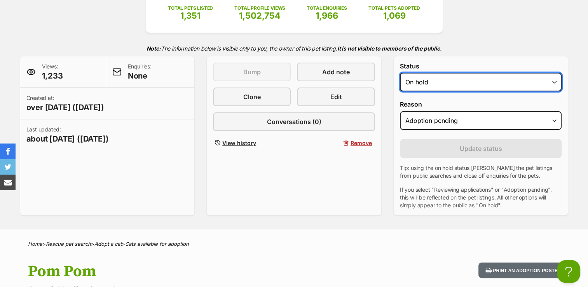
click at [492, 84] on select "Draft Available On hold Adopted" at bounding box center [481, 82] width 162 height 19
select select "rehomed"
click at [400, 73] on select "Draft Available On hold Adopted" at bounding box center [481, 82] width 162 height 19
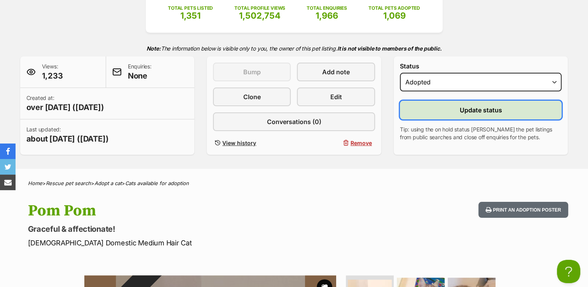
click at [462, 111] on span "Update status" at bounding box center [481, 109] width 42 height 9
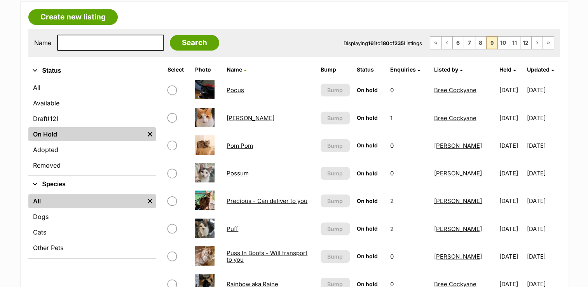
scroll to position [151, 0]
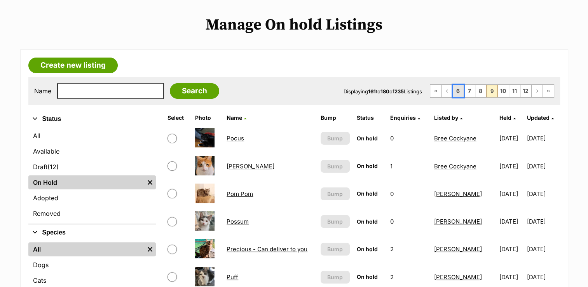
click at [458, 90] on link "6" at bounding box center [458, 91] width 11 height 12
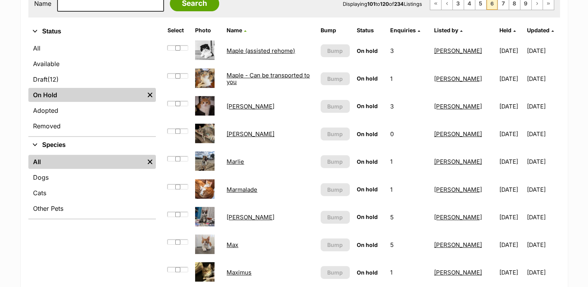
scroll to position [310, 0]
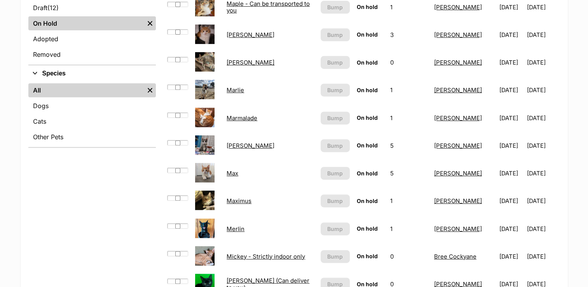
click at [232, 34] on link "[PERSON_NAME]" at bounding box center [250, 34] width 48 height 7
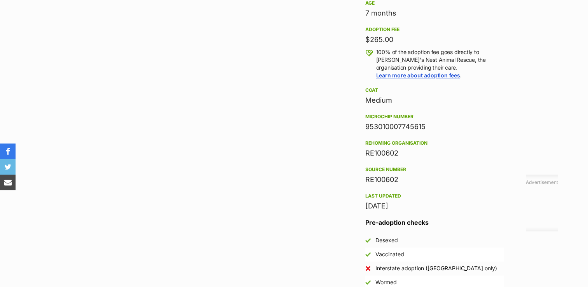
drag, startPoint x: 427, startPoint y: 126, endPoint x: 362, endPoint y: 129, distance: 65.3
click at [362, 129] on aside "Rescue group [PERSON_NAME]'s Nest Animal Rescue PetRescue ID 1119072 Location […" at bounding box center [434, 106] width 163 height 366
copy div "953010007745615"
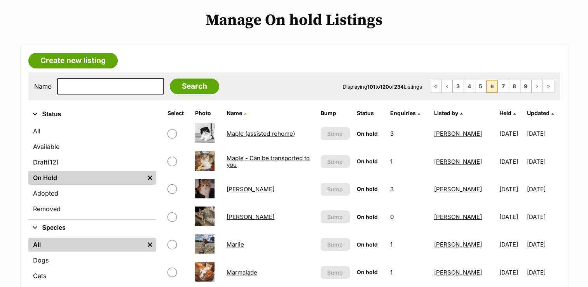
scroll to position [157, 0]
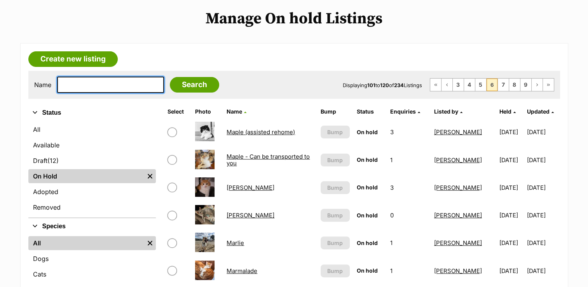
click at [133, 83] on input "text" at bounding box center [110, 85] width 107 height 16
type input "tina"
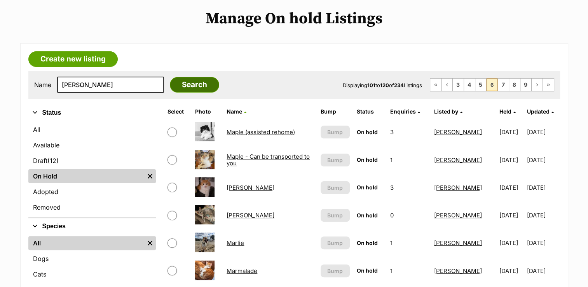
click at [179, 87] on input "Search" at bounding box center [194, 85] width 49 height 16
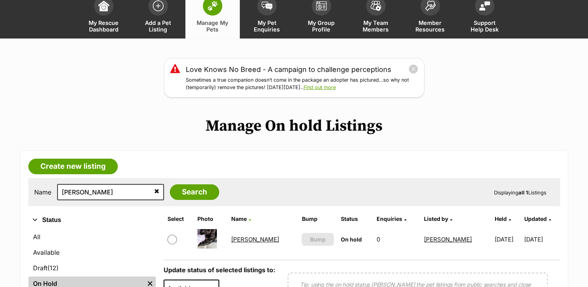
scroll to position [146, 0]
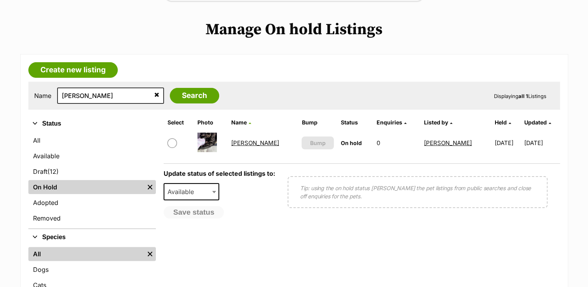
click at [584, 128] on main "Love Knows No Breed - A campaign to challenge perceptions Sometimes a true comp…" at bounding box center [294, 153] width 588 height 383
click at [238, 141] on link "[PERSON_NAME]" at bounding box center [255, 142] width 48 height 7
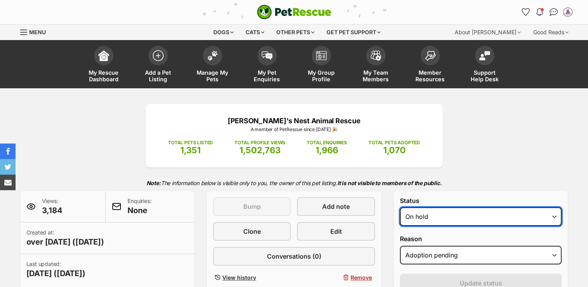
click at [460, 217] on select "Draft Available On hold Adopted" at bounding box center [481, 216] width 162 height 19
select select "rehomed"
click at [400, 207] on select "Draft Available On hold Adopted" at bounding box center [481, 216] width 162 height 19
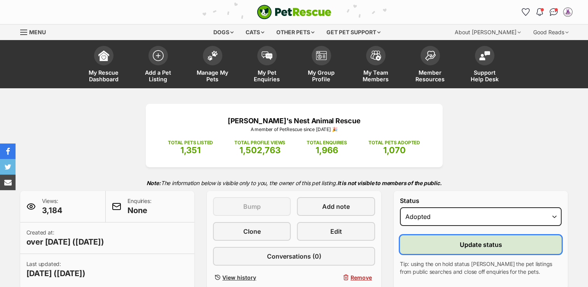
click at [458, 242] on button "Update status" at bounding box center [481, 244] width 162 height 19
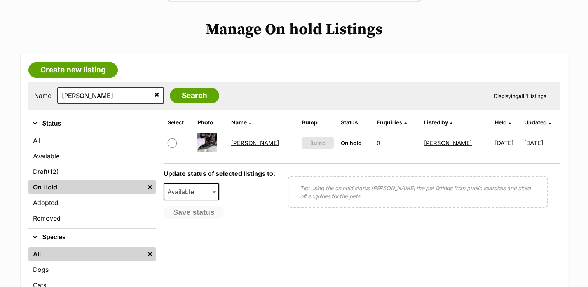
click at [46, 186] on link "On Hold" at bounding box center [86, 187] width 116 height 14
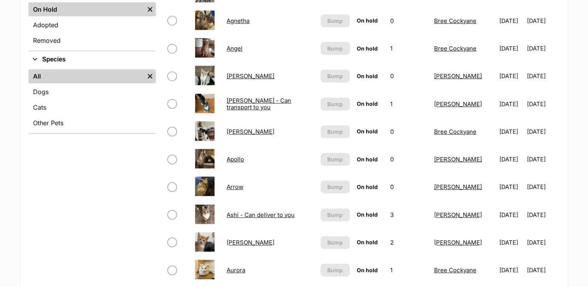
scroll to position [376, 0]
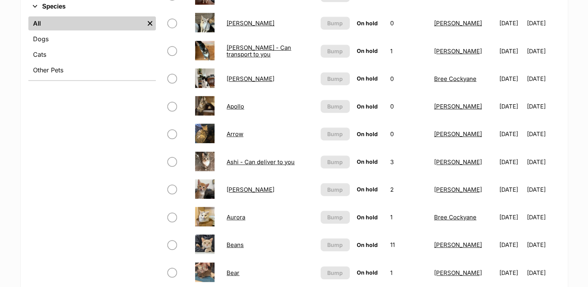
click at [235, 188] on link "[PERSON_NAME]" at bounding box center [250, 189] width 48 height 7
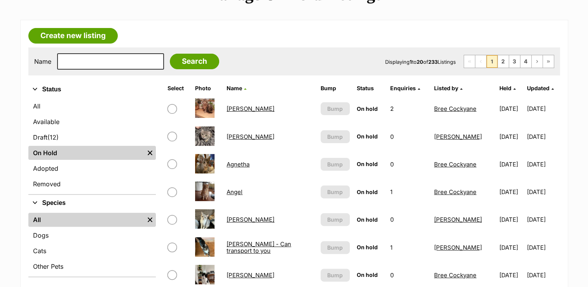
scroll to position [171, 0]
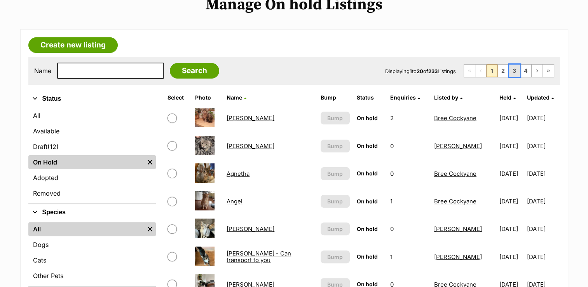
click at [511, 71] on link "3" at bounding box center [514, 70] width 11 height 12
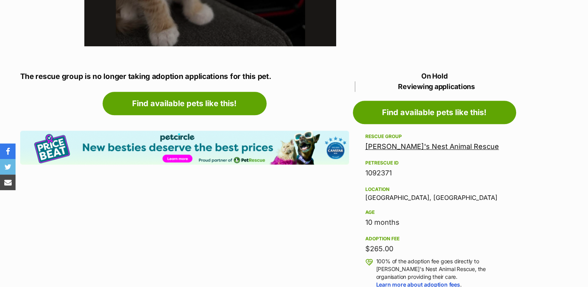
scroll to position [775, 0]
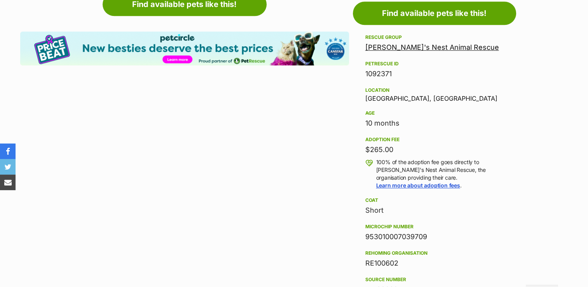
drag, startPoint x: 430, startPoint y: 237, endPoint x: 354, endPoint y: 236, distance: 76.5
click at [354, 236] on aside "Rescue group [PERSON_NAME]'s Nest Animal Rescue PetRescue ID 1092371 Location […" at bounding box center [434, 216] width 163 height 366
copy div "953010007039709"
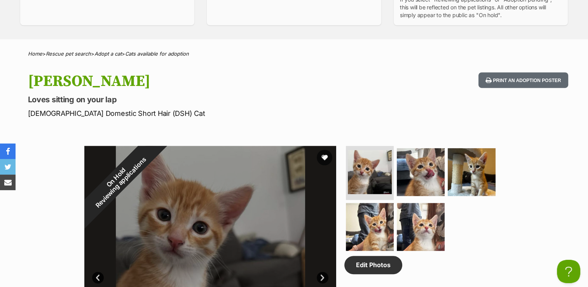
scroll to position [327, 0]
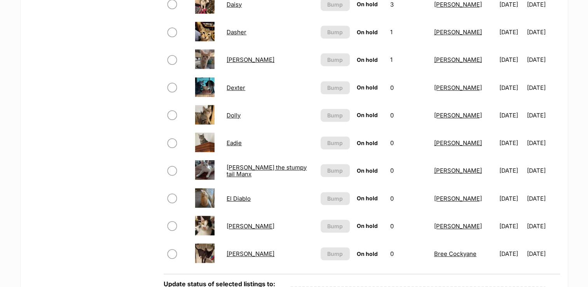
scroll to position [563, 0]
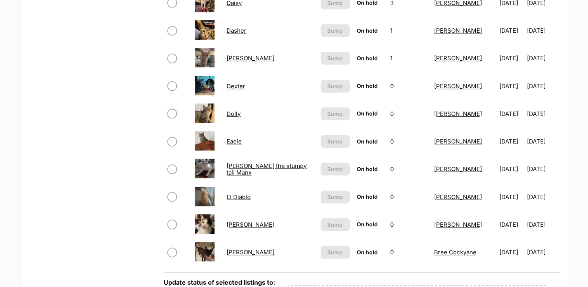
click at [228, 222] on link "[PERSON_NAME]" at bounding box center [250, 224] width 48 height 7
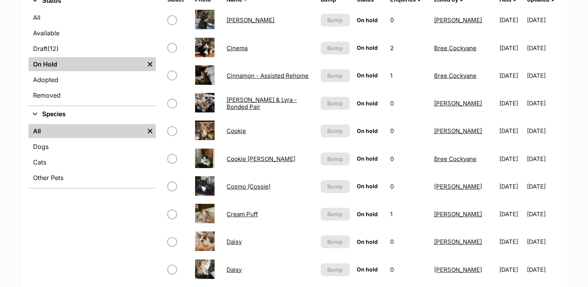
scroll to position [273, 0]
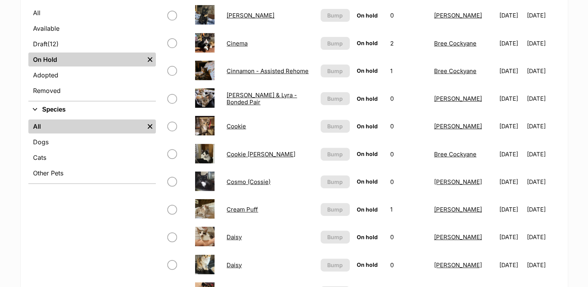
click at [259, 153] on link "Cookie [PERSON_NAME]" at bounding box center [260, 153] width 69 height 7
click at [276, 71] on link "Cinnamon - Assisted Rehome" at bounding box center [267, 70] width 82 height 7
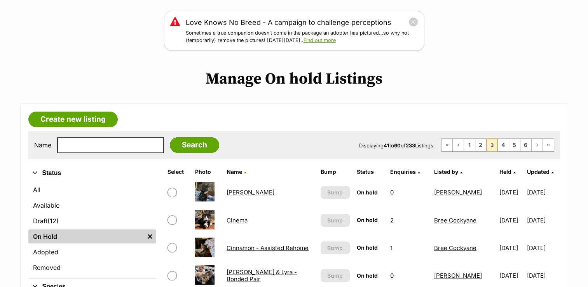
scroll to position [72, 0]
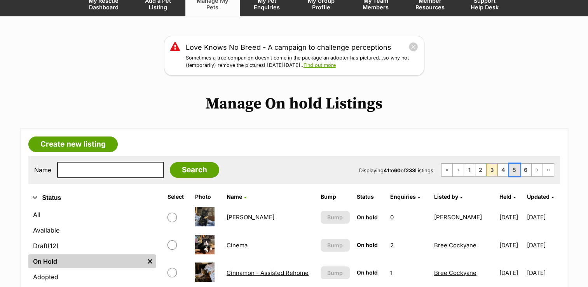
click at [514, 171] on link "5" at bounding box center [514, 170] width 11 height 12
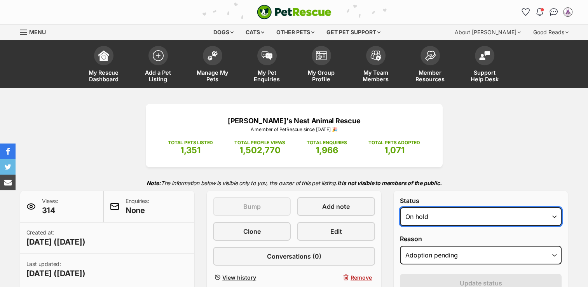
click at [473, 213] on select "Draft Available On hold Adopted" at bounding box center [481, 216] width 162 height 19
select select "rehomed"
click at [400, 207] on select "Draft Available On hold Adopted" at bounding box center [481, 216] width 162 height 19
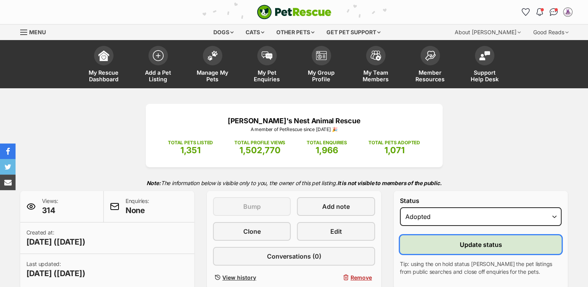
click at [460, 244] on span "Update status" at bounding box center [481, 244] width 42 height 9
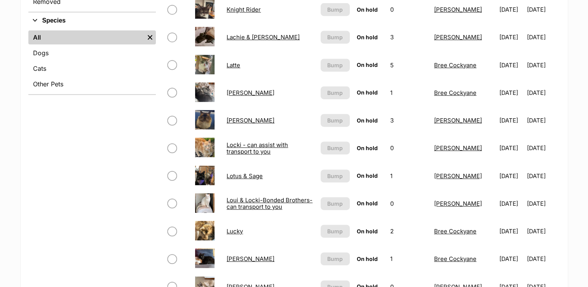
scroll to position [378, 0]
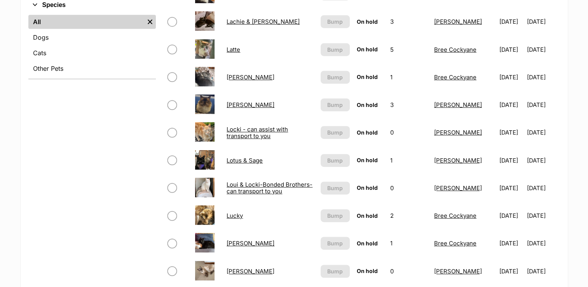
click at [251, 160] on link "Lotus & Sage" at bounding box center [244, 160] width 36 height 7
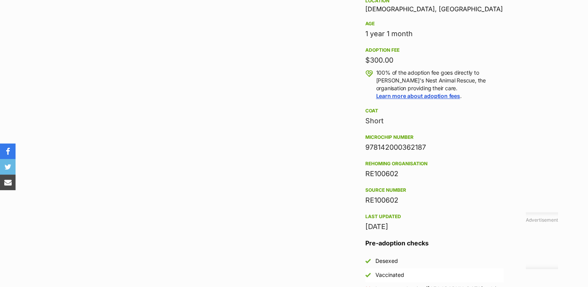
drag, startPoint x: 427, startPoint y: 146, endPoint x: 365, endPoint y: 150, distance: 61.9
click at [365, 150] on div "978142000362187" at bounding box center [434, 147] width 138 height 11
copy div "978142000362187"
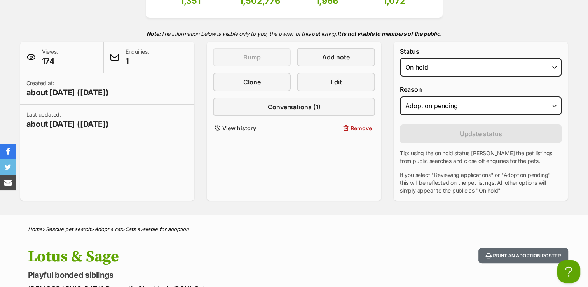
scroll to position [135, 0]
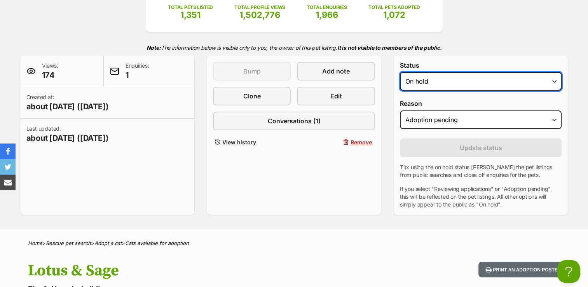
click at [502, 77] on select "Draft - not available as listing has enquires Available On hold Adopted" at bounding box center [481, 81] width 162 height 19
select select "rehomed"
click at [400, 72] on select "Draft - not available as listing has enquires Available On hold Adopted" at bounding box center [481, 81] width 162 height 19
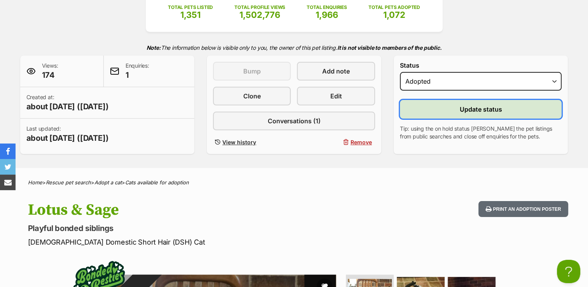
click at [469, 110] on span "Update status" at bounding box center [481, 108] width 42 height 9
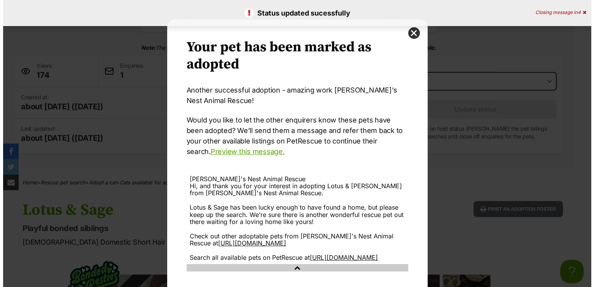
scroll to position [0, 0]
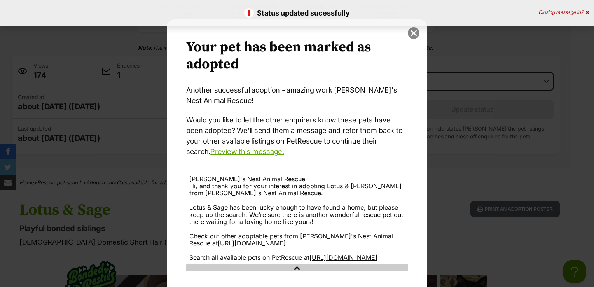
click at [409, 33] on button "close" at bounding box center [413, 33] width 12 height 12
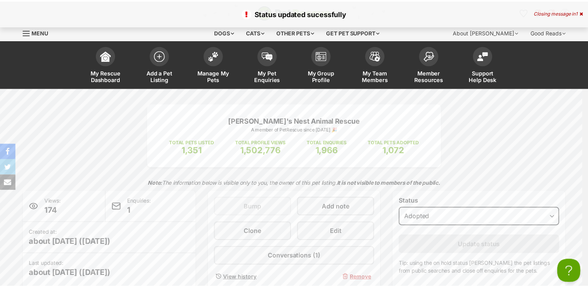
scroll to position [135, 0]
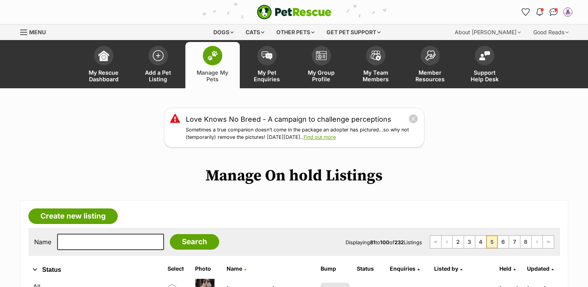
scroll to position [378, 0]
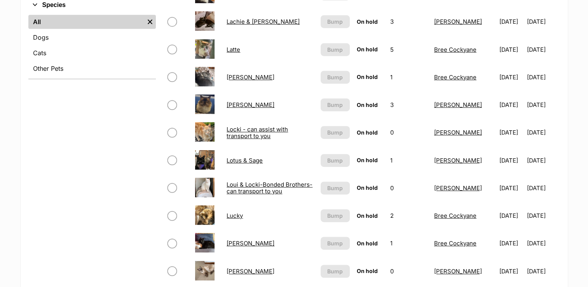
click at [231, 213] on link "Lucky" at bounding box center [234, 215] width 16 height 7
click at [245, 242] on link "[PERSON_NAME]" at bounding box center [250, 242] width 48 height 7
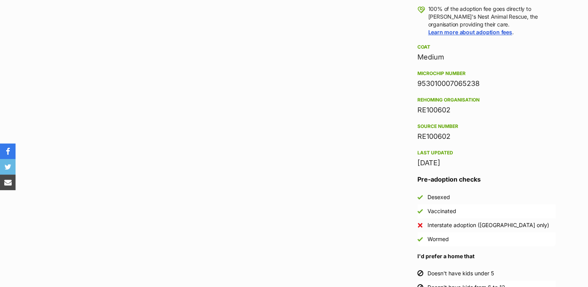
scroll to position [922, 0]
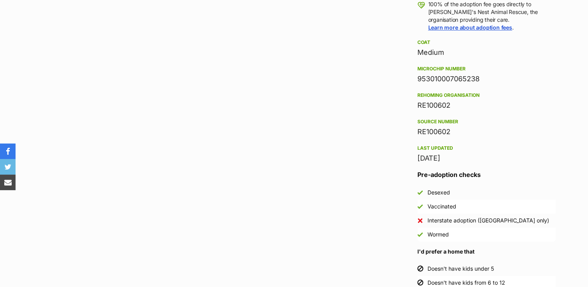
drag, startPoint x: 482, startPoint y: 77, endPoint x: 414, endPoint y: 81, distance: 68.1
click at [414, 81] on aside "Rescue group [PERSON_NAME]'s Nest Animal Rescue PetRescue ID 1088353 Location […" at bounding box center [486, 82] width 163 height 414
copy div "953010007065238"
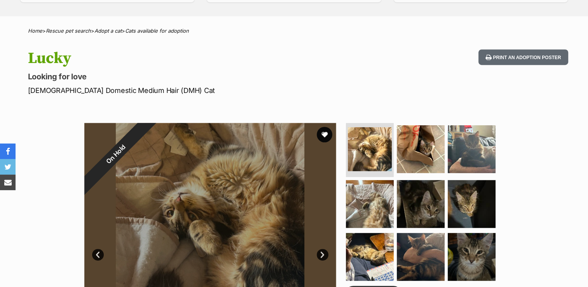
scroll to position [148, 0]
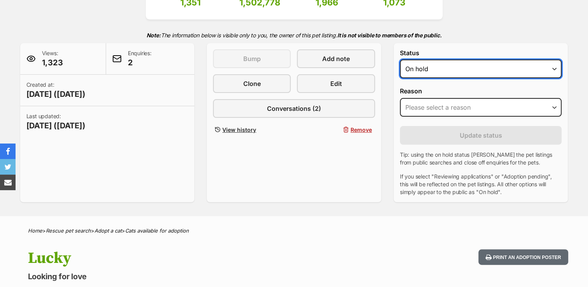
click at [466, 69] on select "Draft - not available as listing has enquires Available On hold Adopted" at bounding box center [481, 68] width 162 height 19
select select "rehomed"
click at [400, 59] on select "Draft - not available as listing has enquires Available On hold Adopted" at bounding box center [481, 68] width 162 height 19
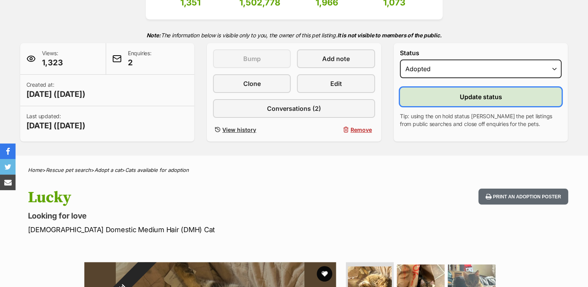
click at [470, 93] on span "Update status" at bounding box center [481, 96] width 42 height 9
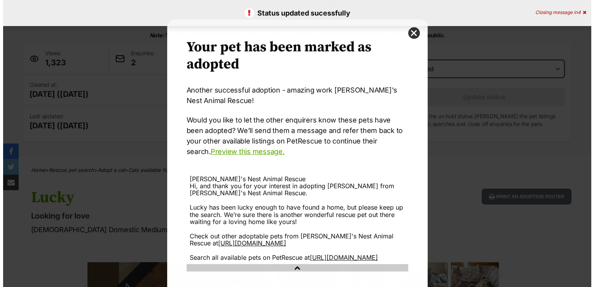
scroll to position [0, 0]
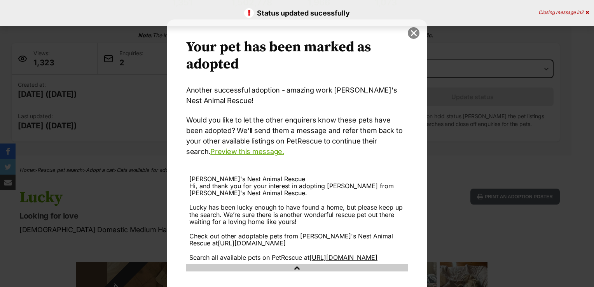
click at [410, 34] on button "close" at bounding box center [413, 33] width 12 height 12
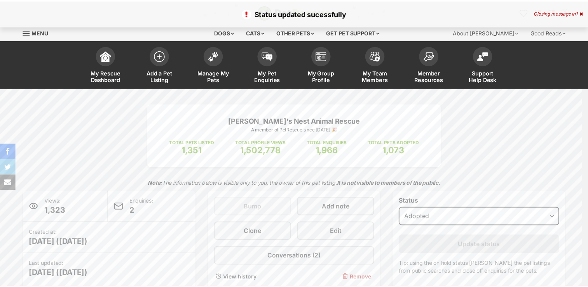
scroll to position [148, 0]
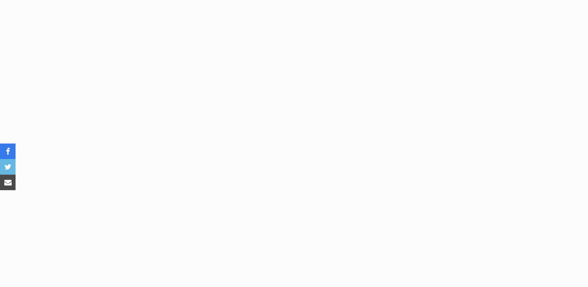
drag, startPoint x: 427, startPoint y: 158, endPoint x: 362, endPoint y: 165, distance: 65.6
copy div "953010006839192"
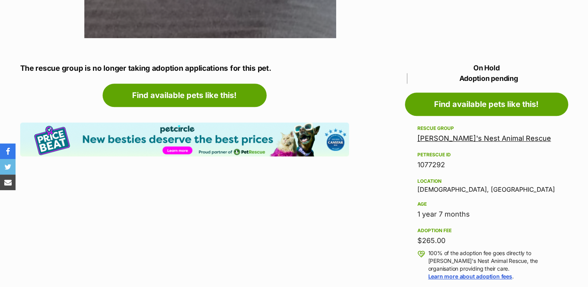
scroll to position [788, 0]
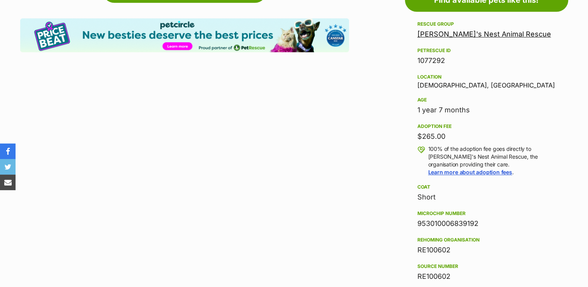
copy div "953010006839192"
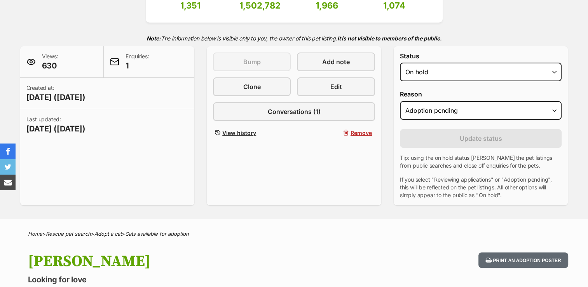
scroll to position [140, 0]
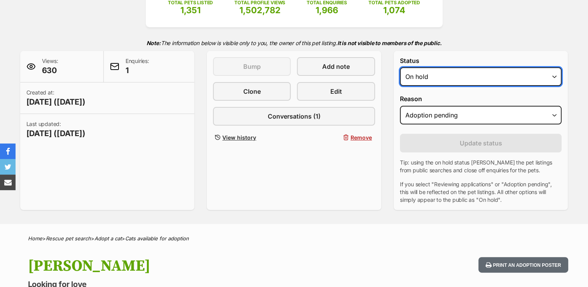
click at [517, 69] on select "Draft - not available as listing has enquires Available On hold Adopted" at bounding box center [481, 76] width 162 height 19
select select "rehomed"
click at [400, 67] on select "Draft - not available as listing has enquires Available On hold Adopted" at bounding box center [481, 76] width 162 height 19
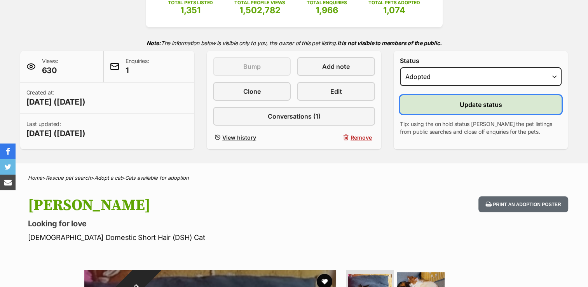
click at [473, 105] on span "Update status" at bounding box center [481, 104] width 42 height 9
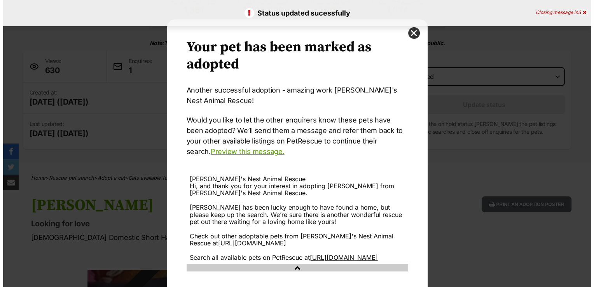
scroll to position [0, 0]
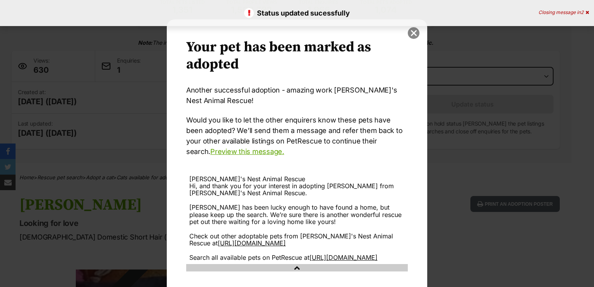
click at [409, 33] on button "close" at bounding box center [413, 33] width 12 height 12
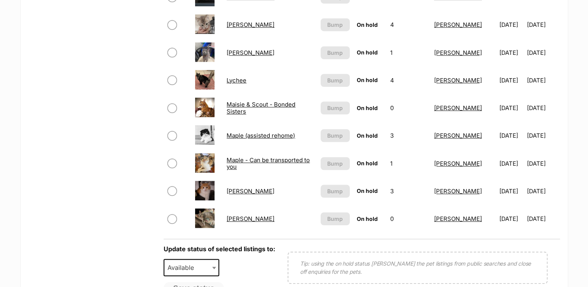
click at [236, 217] on link "[PERSON_NAME]" at bounding box center [250, 218] width 48 height 7
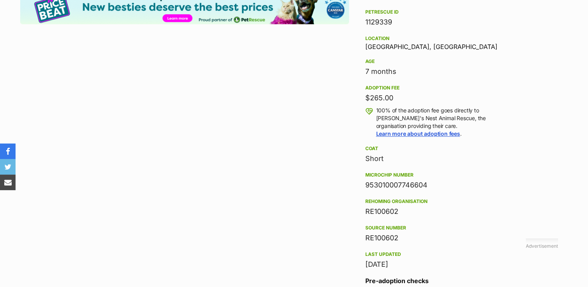
drag, startPoint x: 430, startPoint y: 186, endPoint x: 353, endPoint y: 186, distance: 77.7
click at [353, 186] on aside "Rescue group [PERSON_NAME]'s Nest Animal Rescue PetRescue ID 1129339 Location […" at bounding box center [434, 164] width 163 height 366
copy div "953010007746604"
